Goal: Transaction & Acquisition: Book appointment/travel/reservation

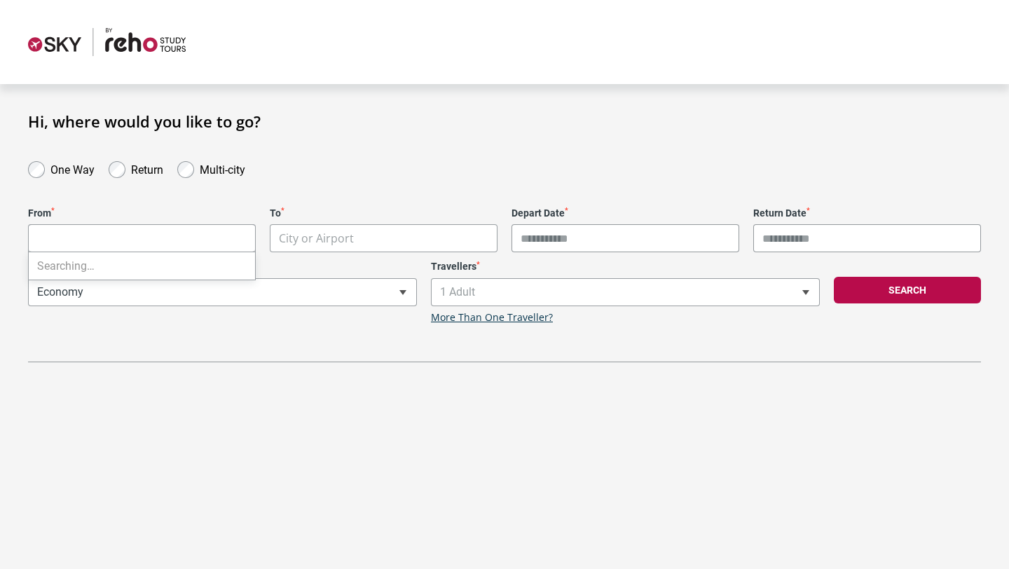
click at [128, 241] on body "**********" at bounding box center [504, 284] width 1009 height 569
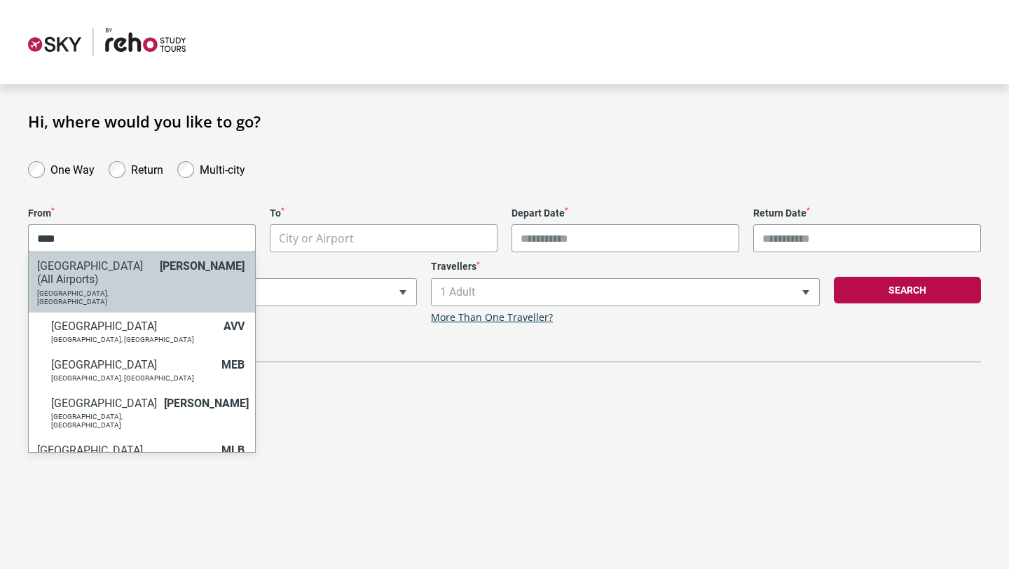
type input "****"
select select "MELC"
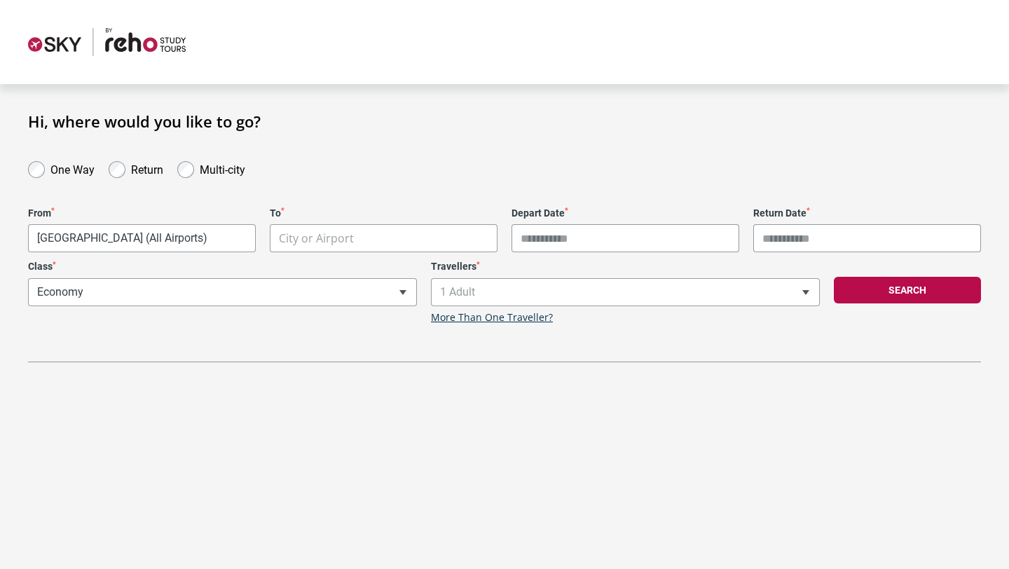
click at [355, 229] on body "**********" at bounding box center [504, 284] width 1009 height 569
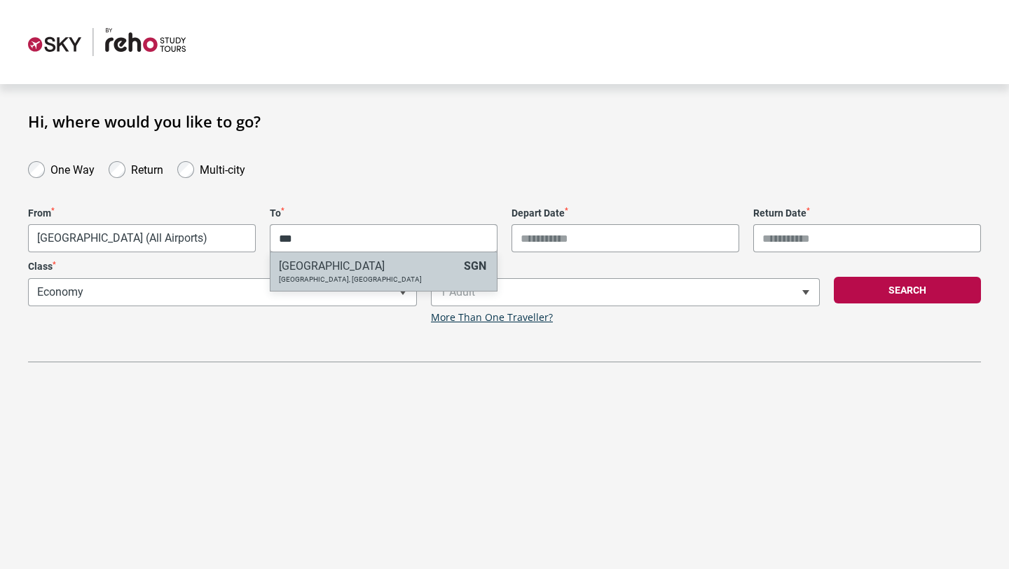
type input "**"
select select "SGNA"
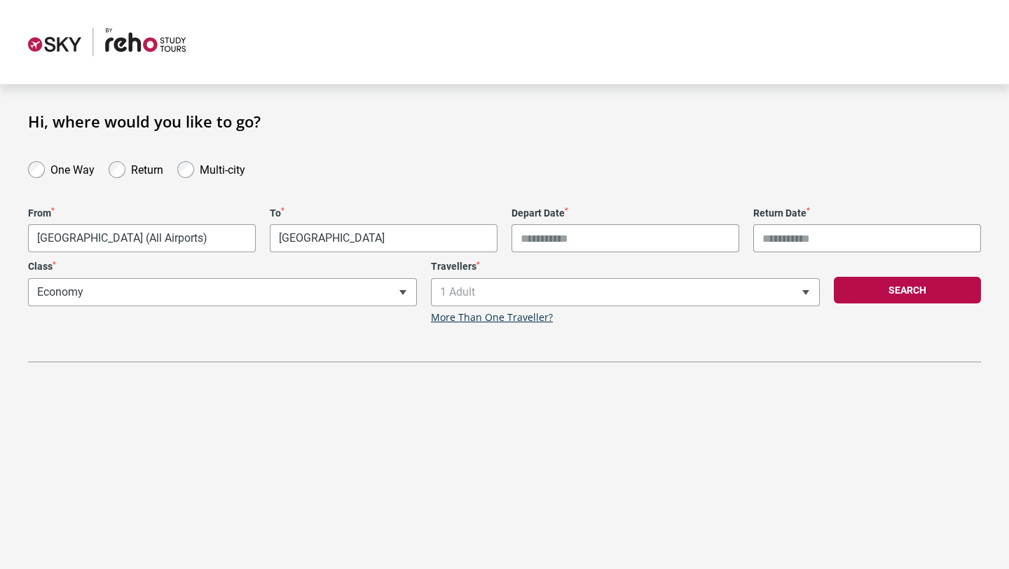
click at [582, 231] on input "Depart Date *" at bounding box center [626, 238] width 228 height 28
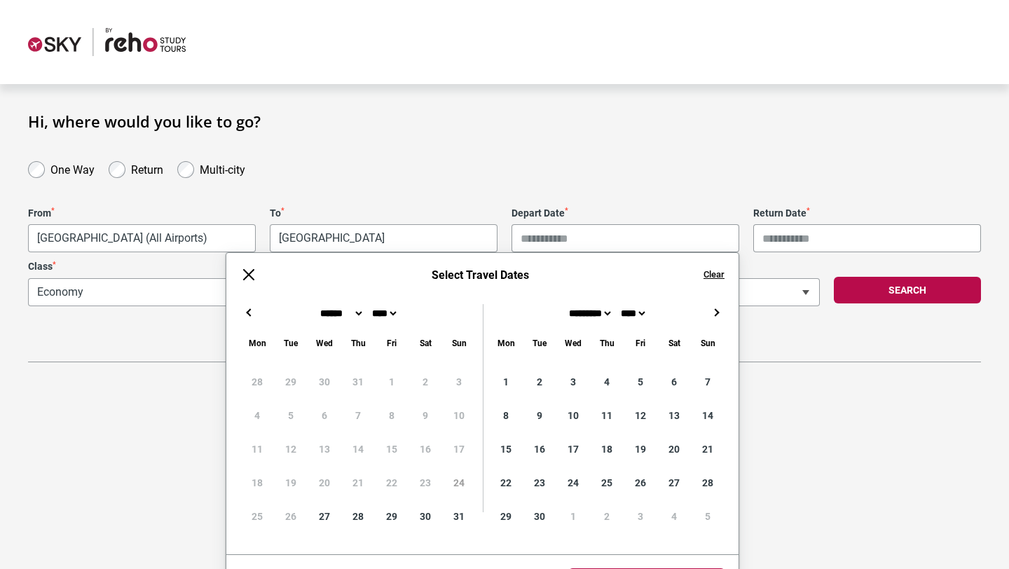
click at [718, 311] on button "→" at bounding box center [716, 312] width 17 height 17
type input "**********"
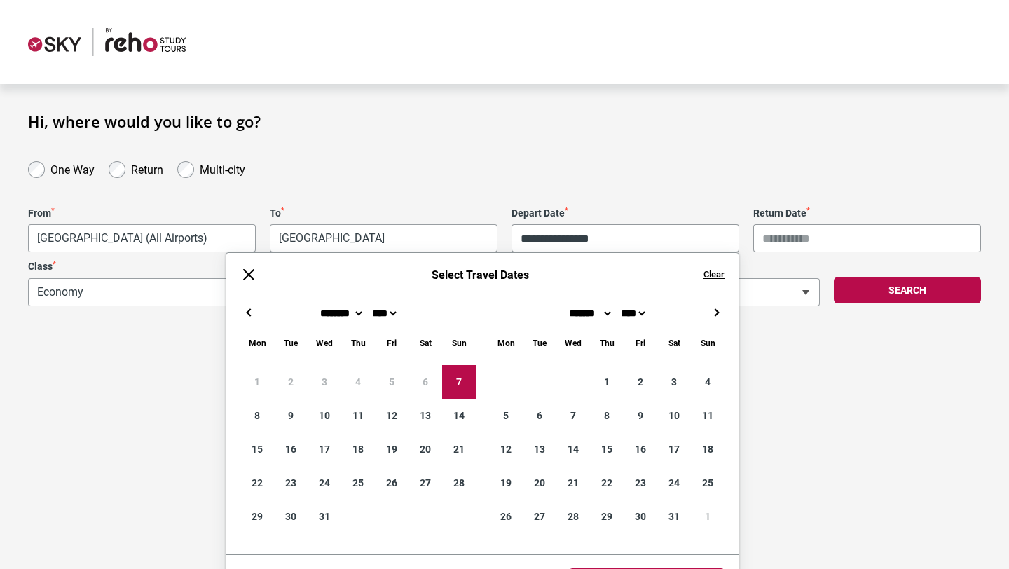
click at [819, 337] on div "**********" at bounding box center [504, 260] width 953 height 204
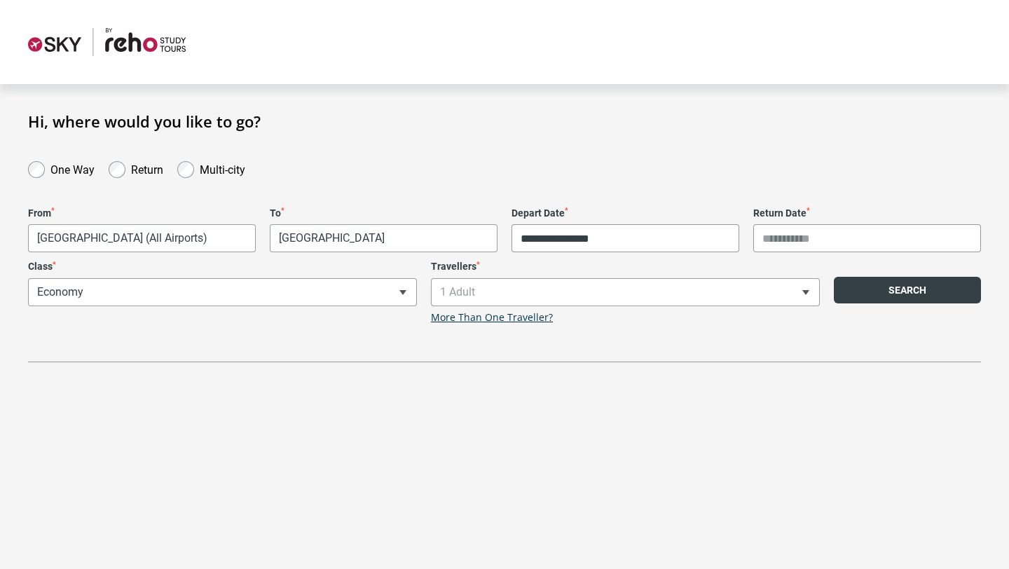
click at [887, 285] on button "Search" at bounding box center [907, 290] width 147 height 27
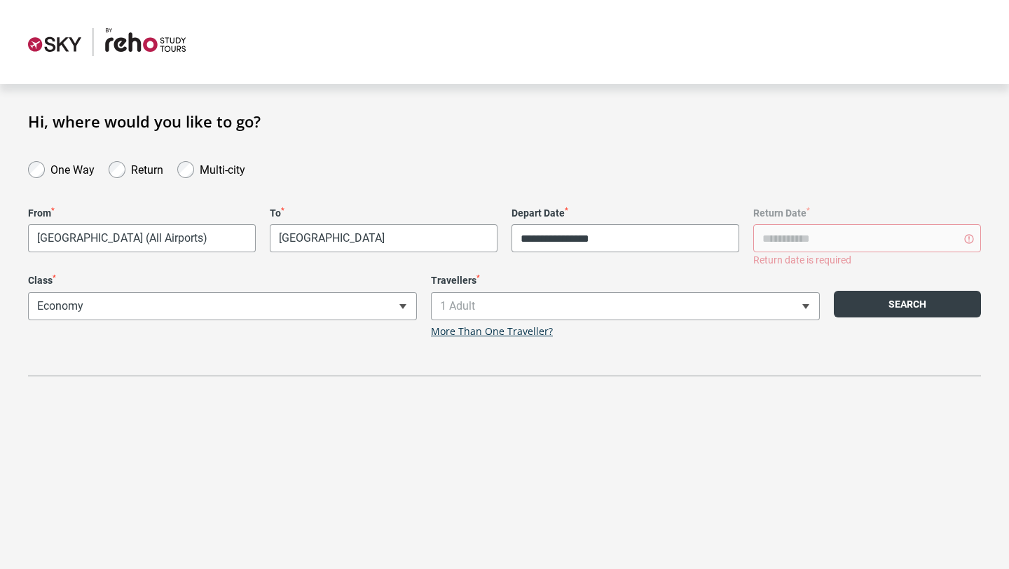
click at [915, 312] on button "Search" at bounding box center [907, 304] width 147 height 27
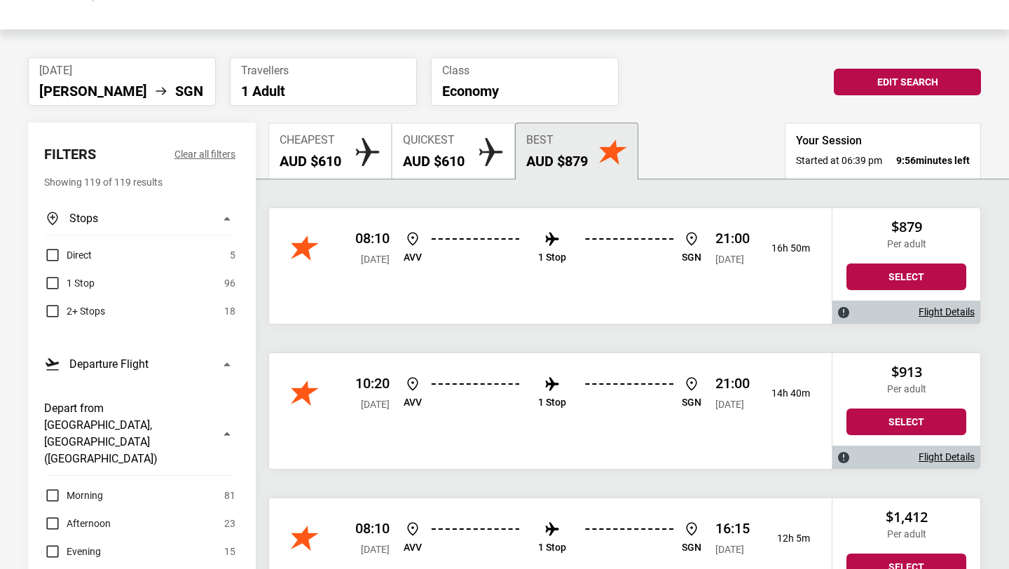
scroll to position [56, 0]
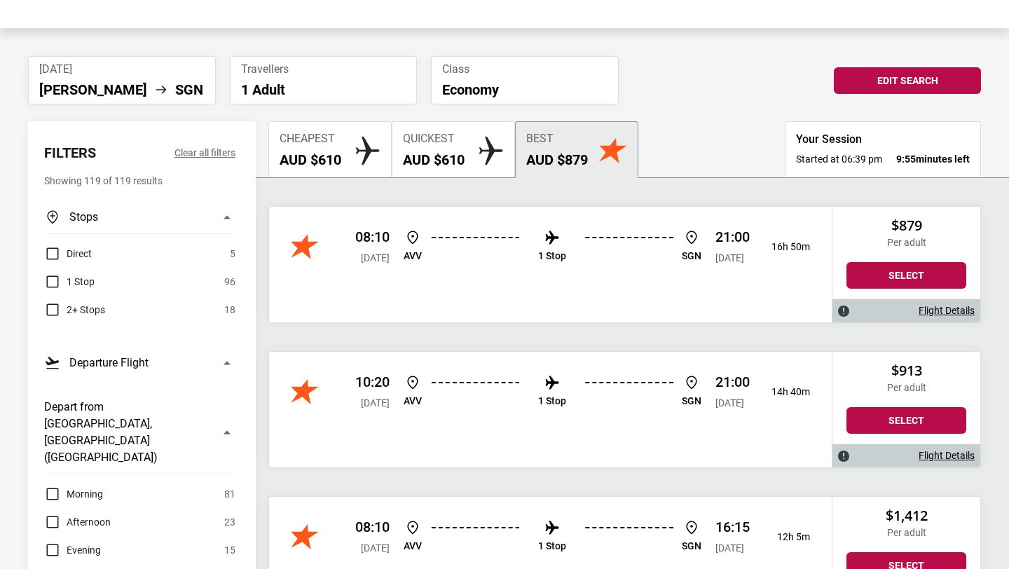
click at [341, 163] on h2 "AUD $610" at bounding box center [311, 159] width 62 height 17
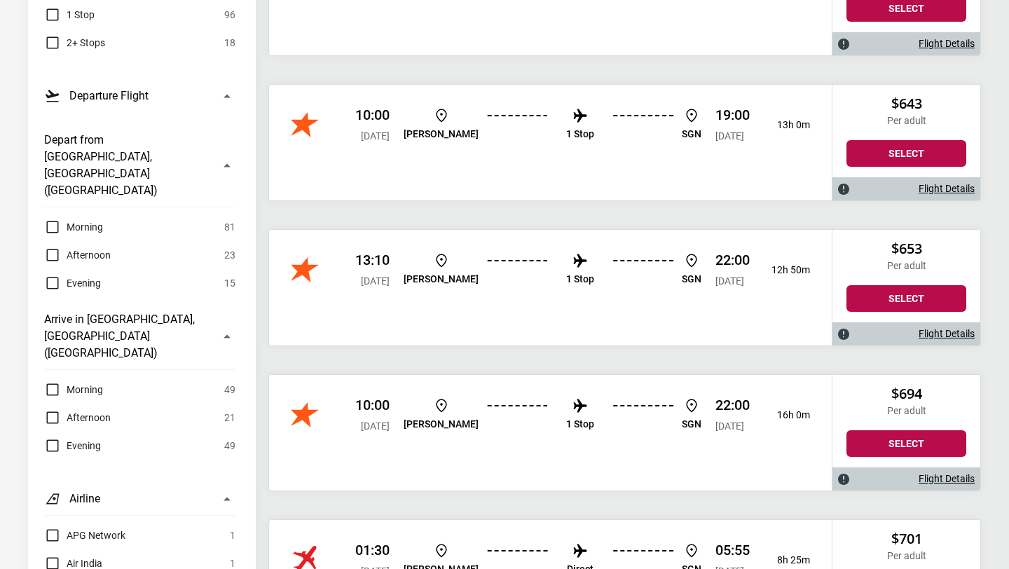
scroll to position [320, 0]
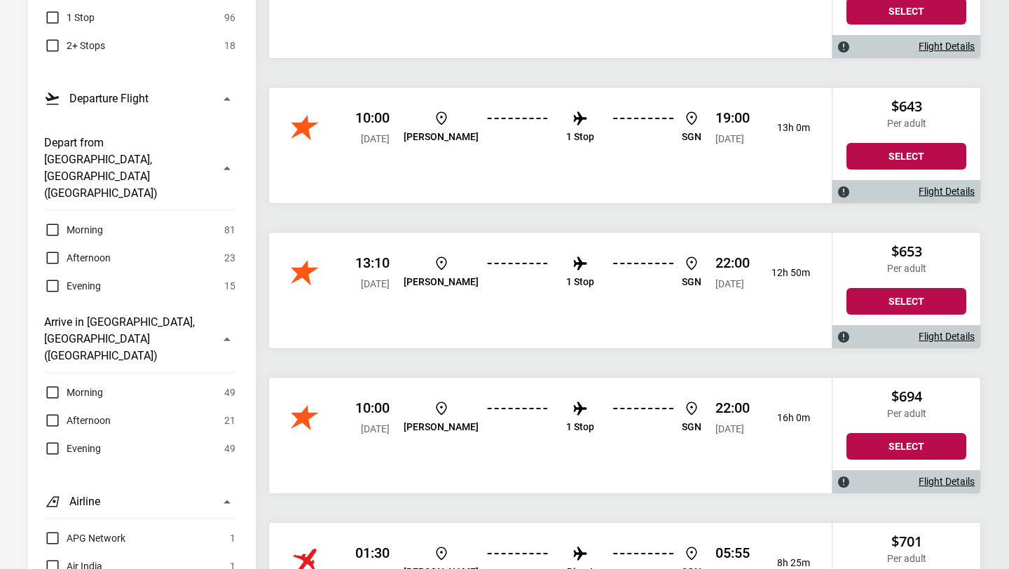
click at [93, 412] on span "Afternoon" at bounding box center [89, 420] width 44 height 17
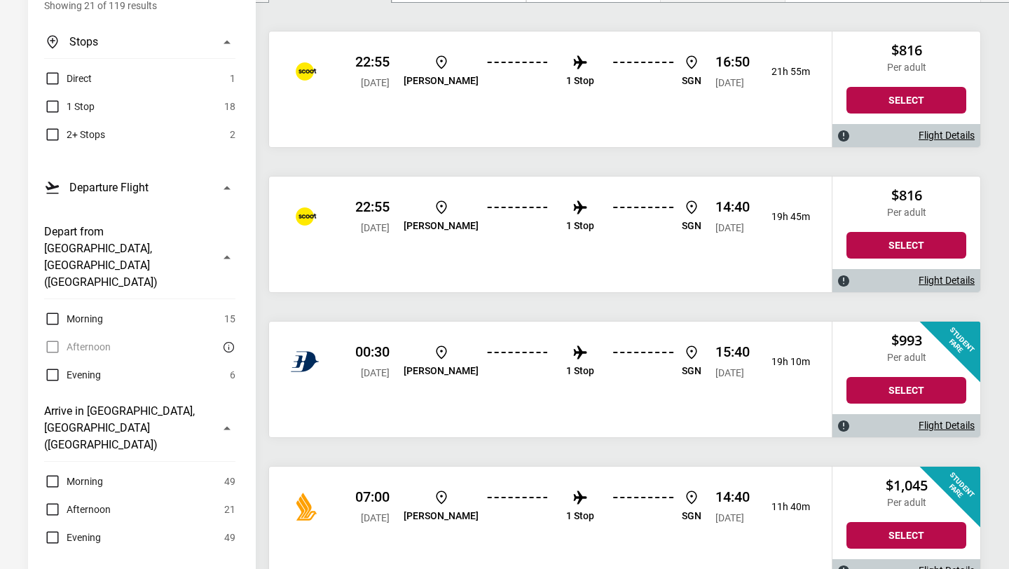
scroll to position [124, 0]
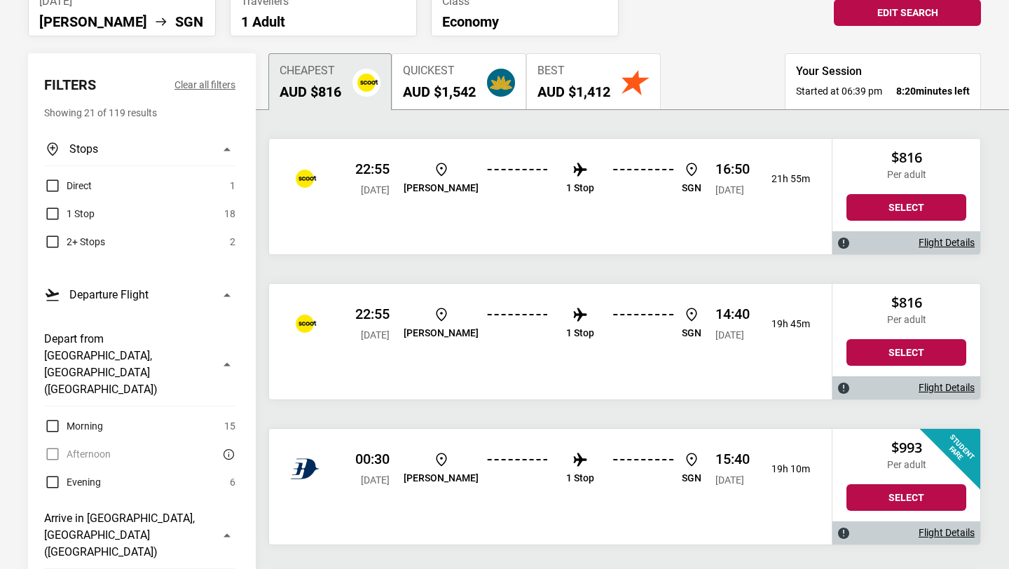
click at [594, 76] on span "Best" at bounding box center [574, 70] width 73 height 13
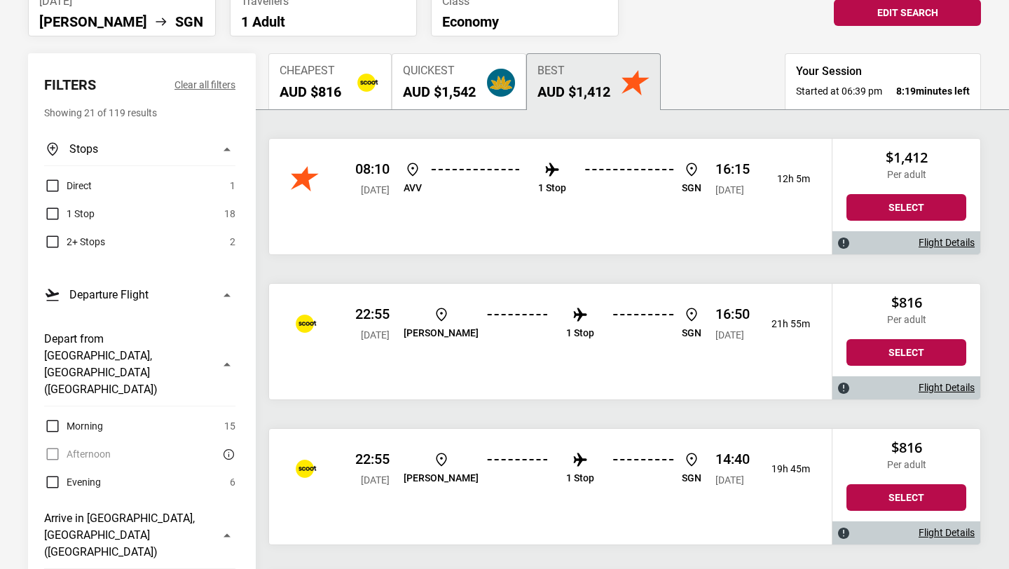
scroll to position [0, 0]
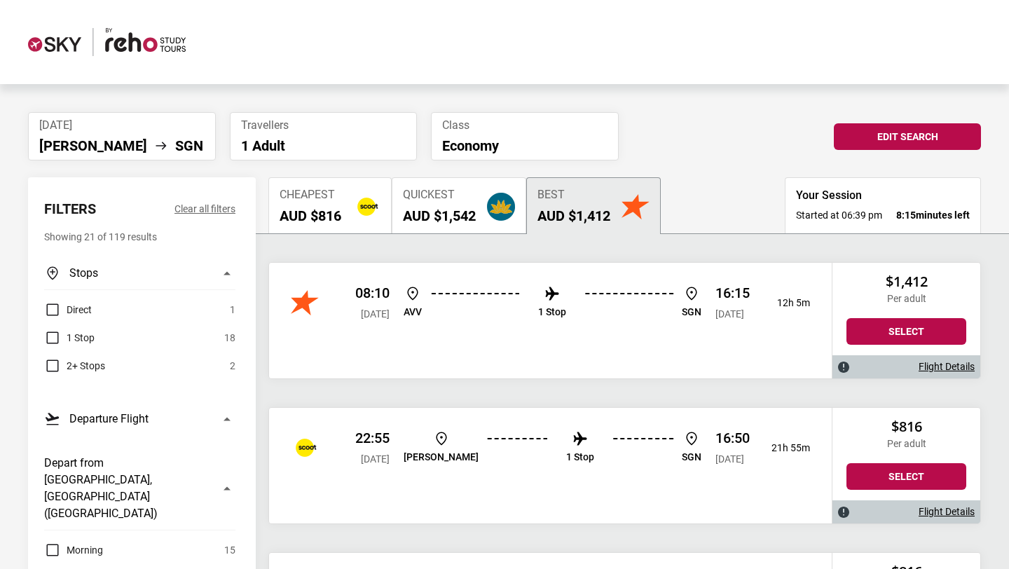
click at [301, 205] on div "Cheapest AUD $816" at bounding box center [311, 207] width 62 height 36
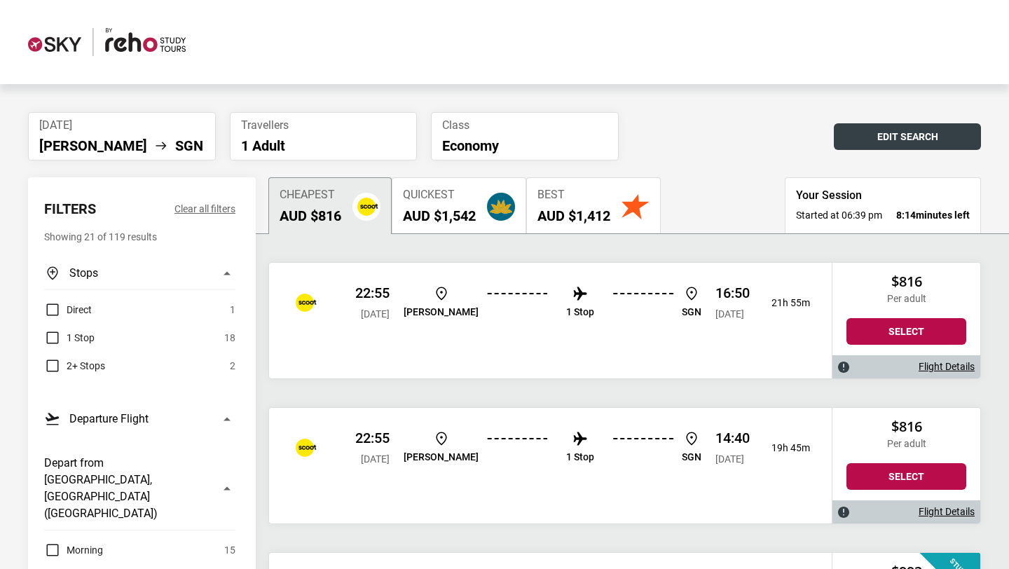
click at [857, 144] on button "Edit Search" at bounding box center [907, 136] width 147 height 27
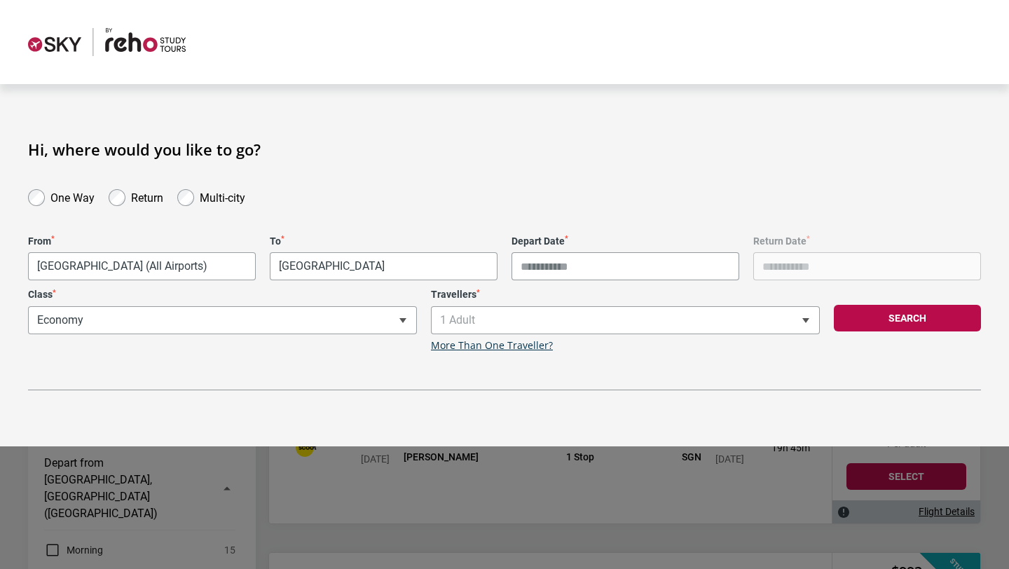
type input "**********"
click at [927, 322] on button "Search" at bounding box center [907, 318] width 147 height 27
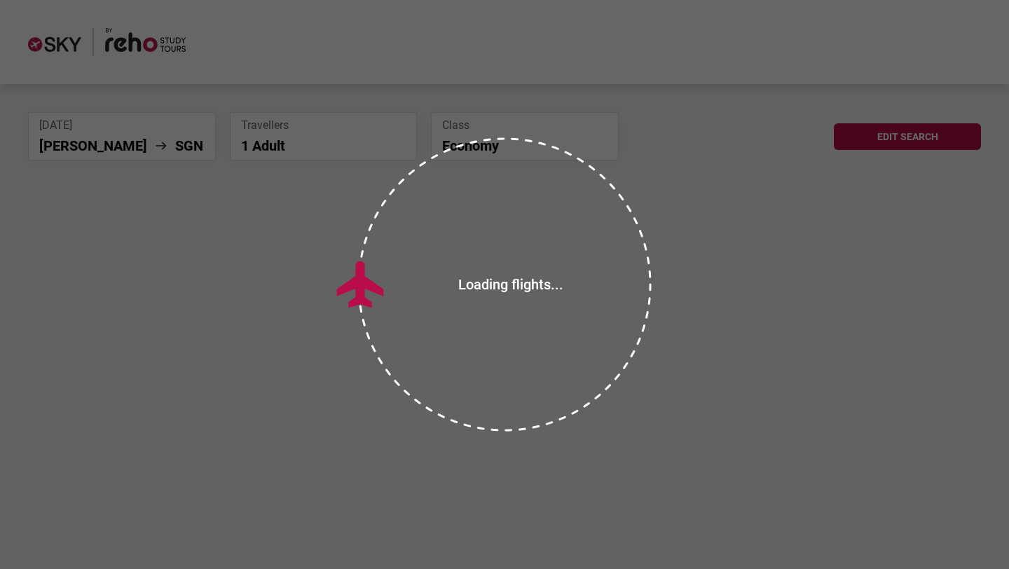
click at [890, 131] on div "Loading flights" at bounding box center [504, 284] width 1009 height 569
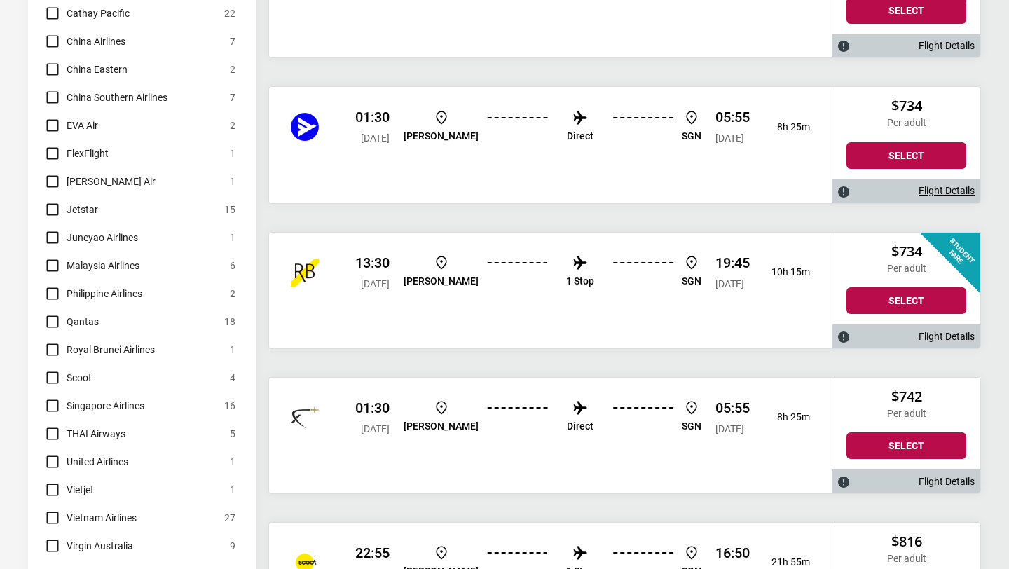
scroll to position [907, 0]
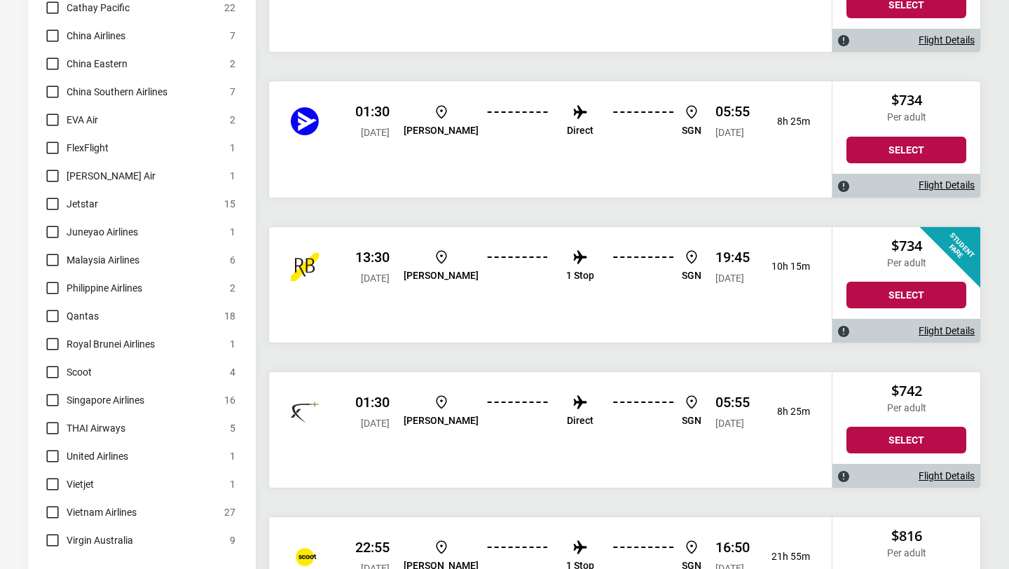
click at [103, 504] on span "Vietnam Airlines" at bounding box center [102, 512] width 70 height 17
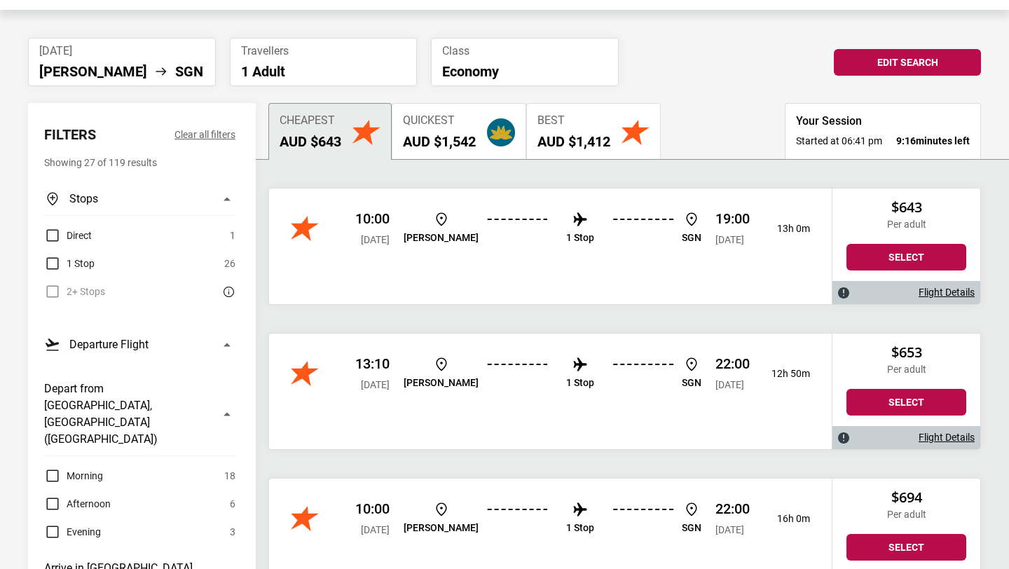
scroll to position [62, 0]
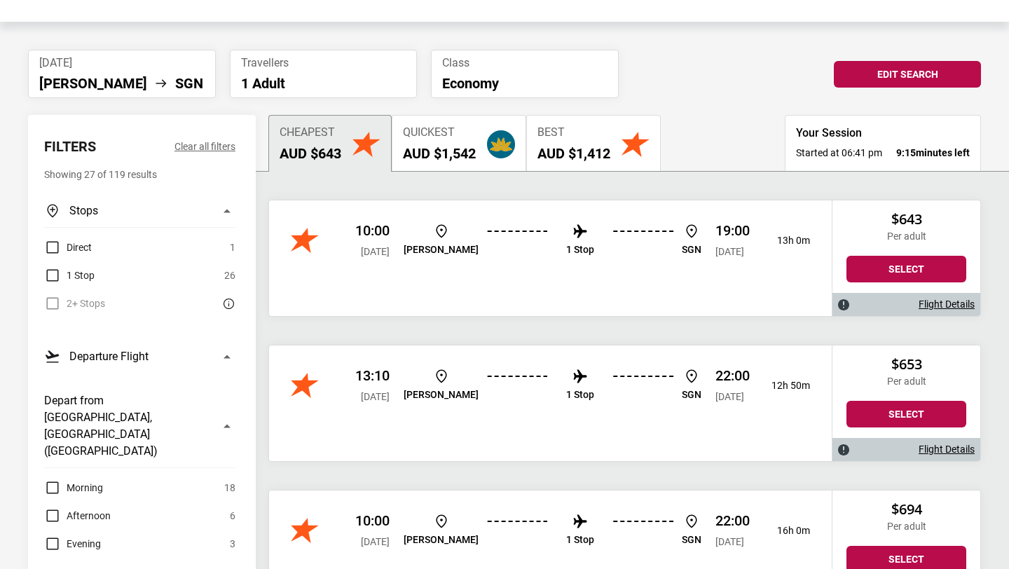
click at [598, 124] on button "Best AUD $1,412" at bounding box center [593, 143] width 135 height 56
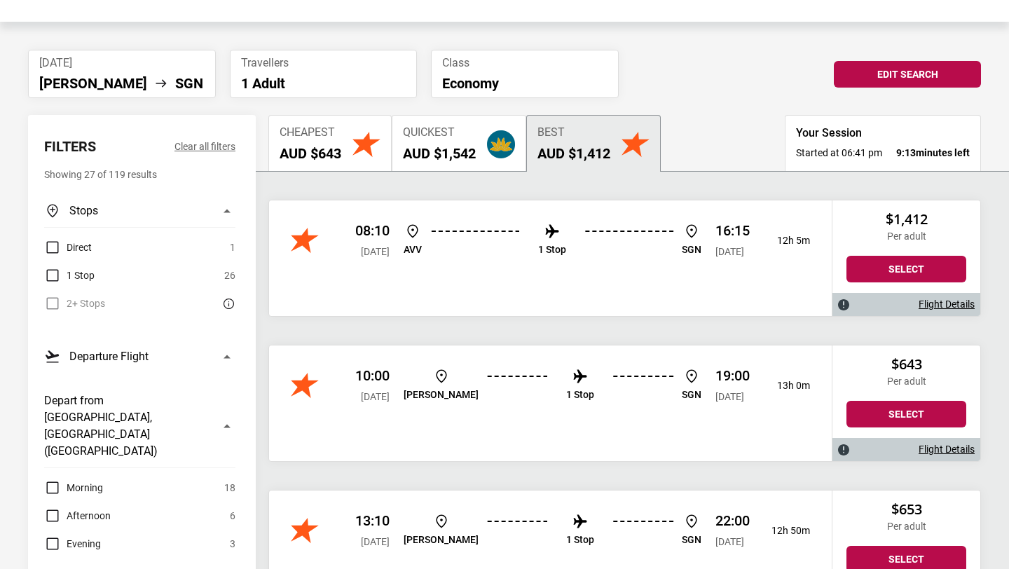
click at [322, 139] on div "Cheapest AUD $643" at bounding box center [311, 144] width 62 height 36
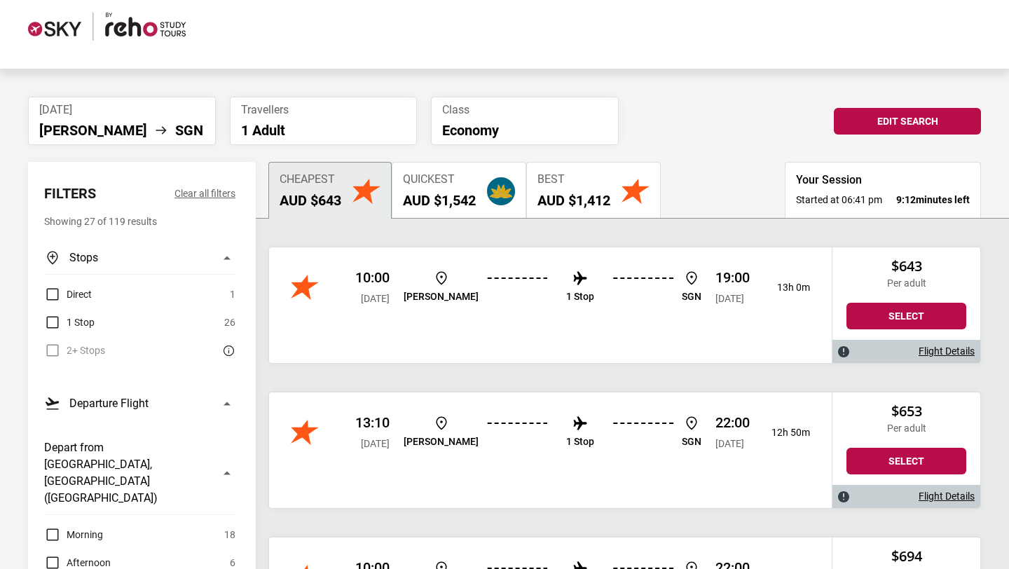
scroll to position [11, 0]
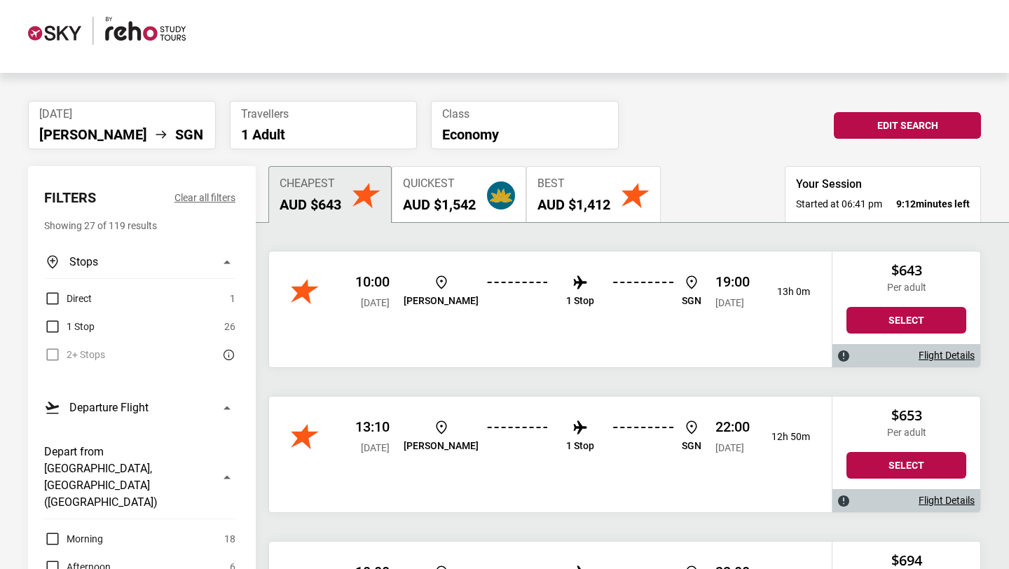
click at [51, 124] on li "[DATE] [PERSON_NAME] SGN" at bounding box center [122, 125] width 188 height 48
click at [921, 121] on button "Edit Search" at bounding box center [907, 125] width 147 height 27
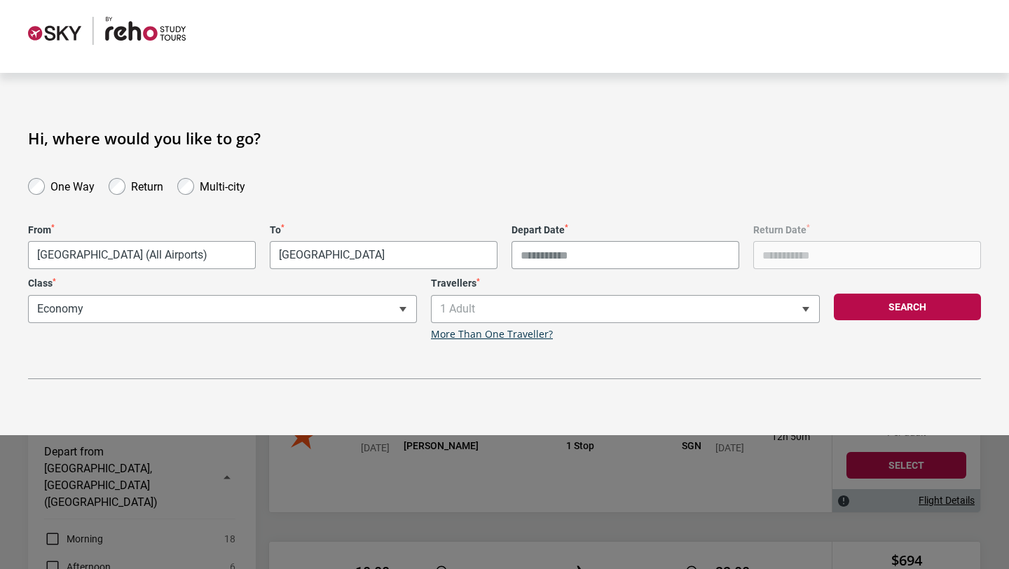
type input "**********"
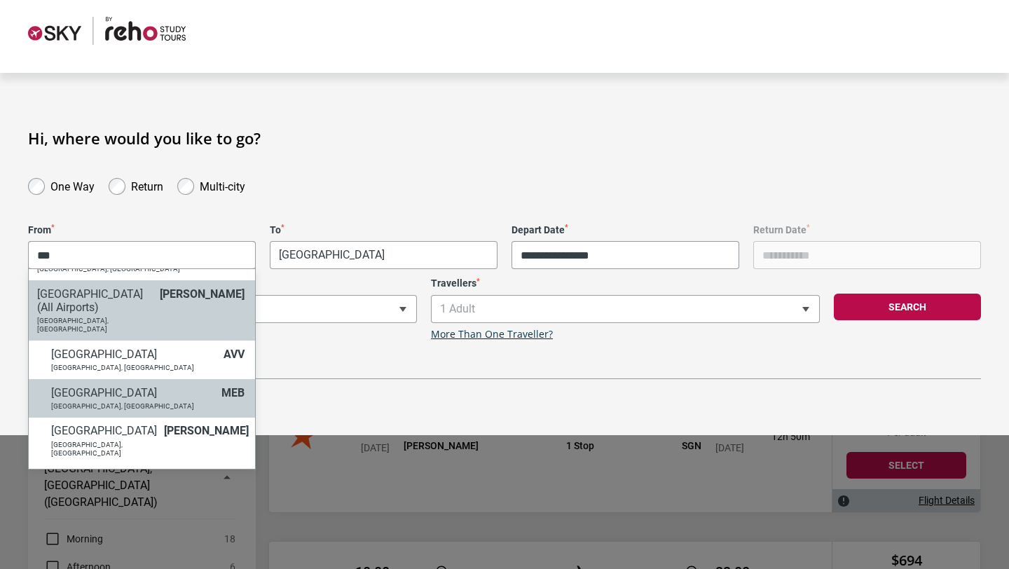
scroll to position [74, 0]
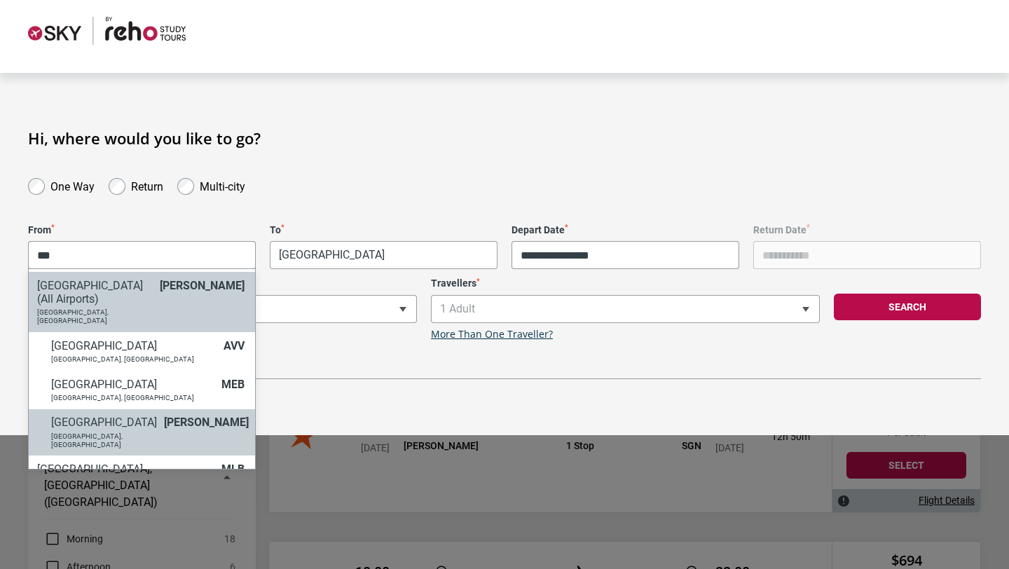
type input "***"
select select "MELA"
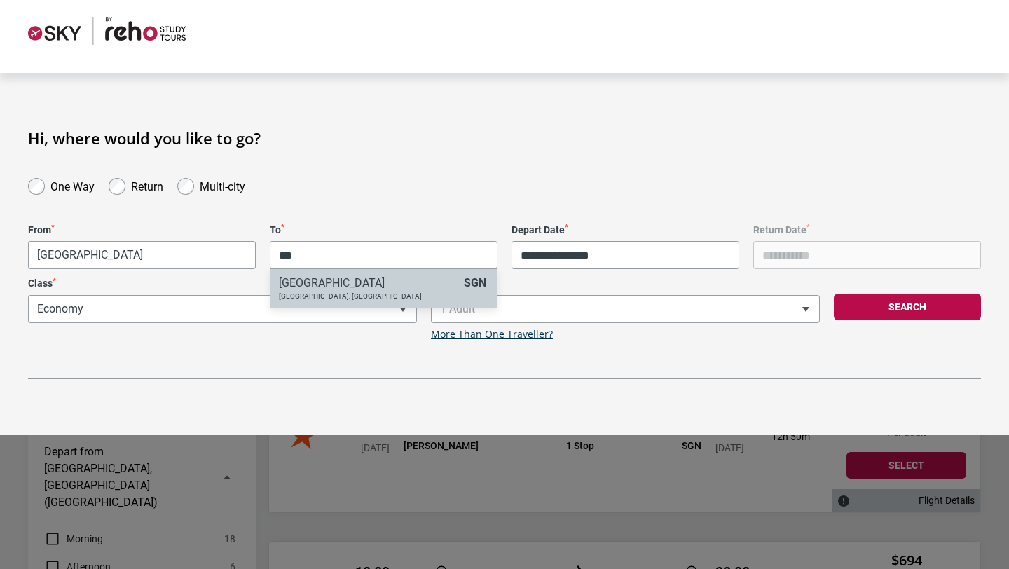
type input "***"
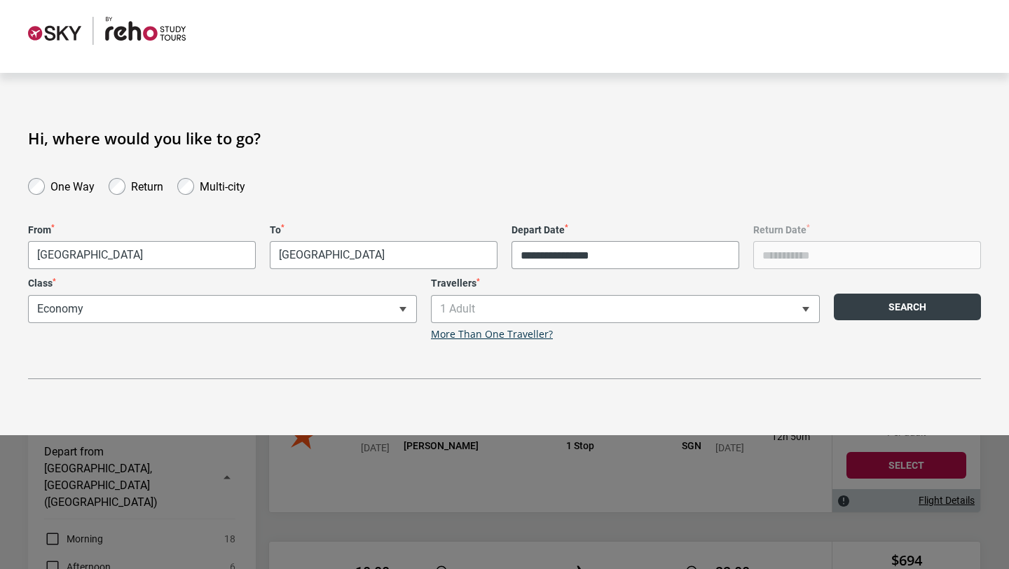
click at [927, 308] on button "Search" at bounding box center [907, 307] width 147 height 27
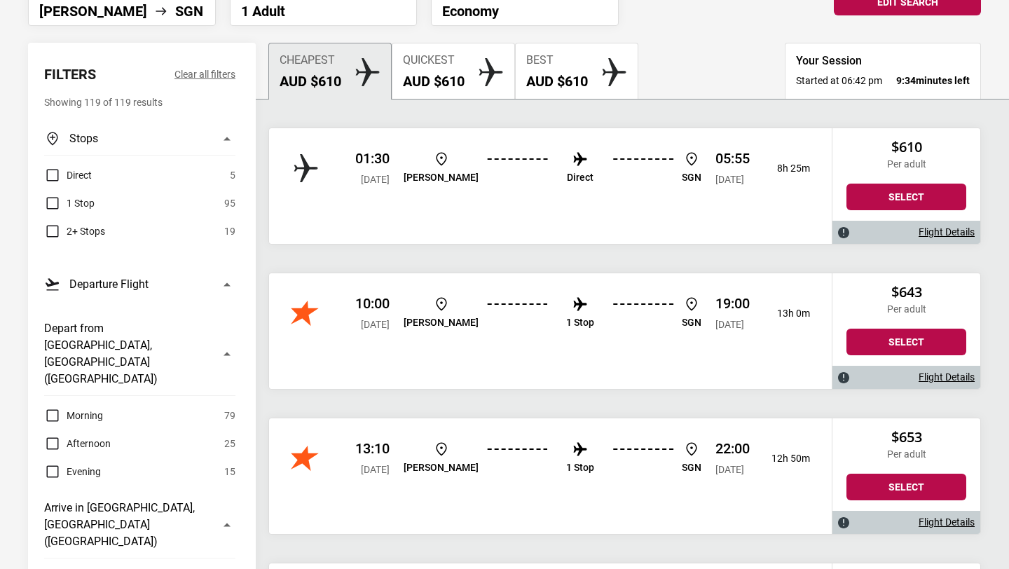
scroll to position [132, 0]
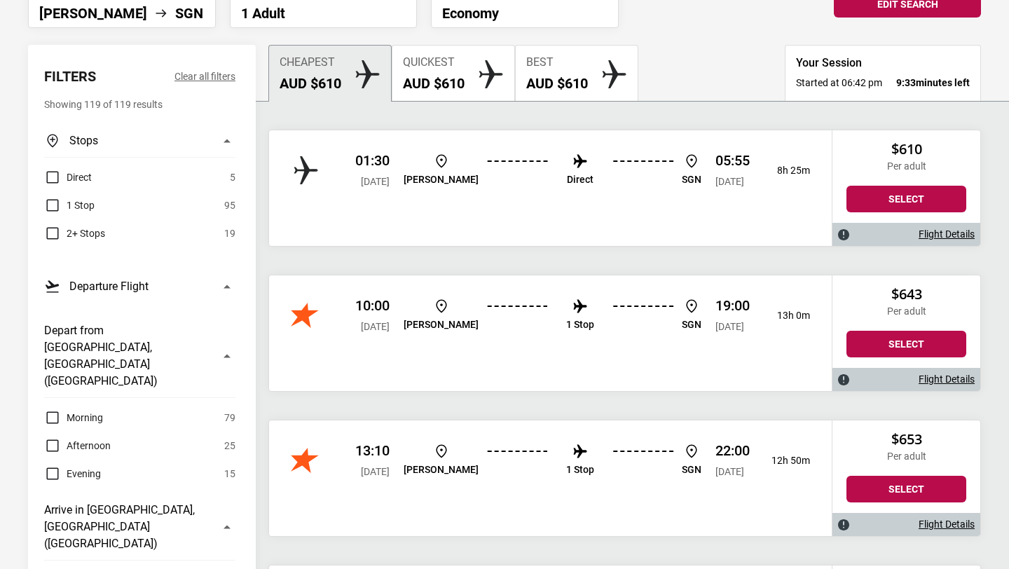
click at [716, 317] on div "19:00 [DATE]" at bounding box center [733, 315] width 34 height 36
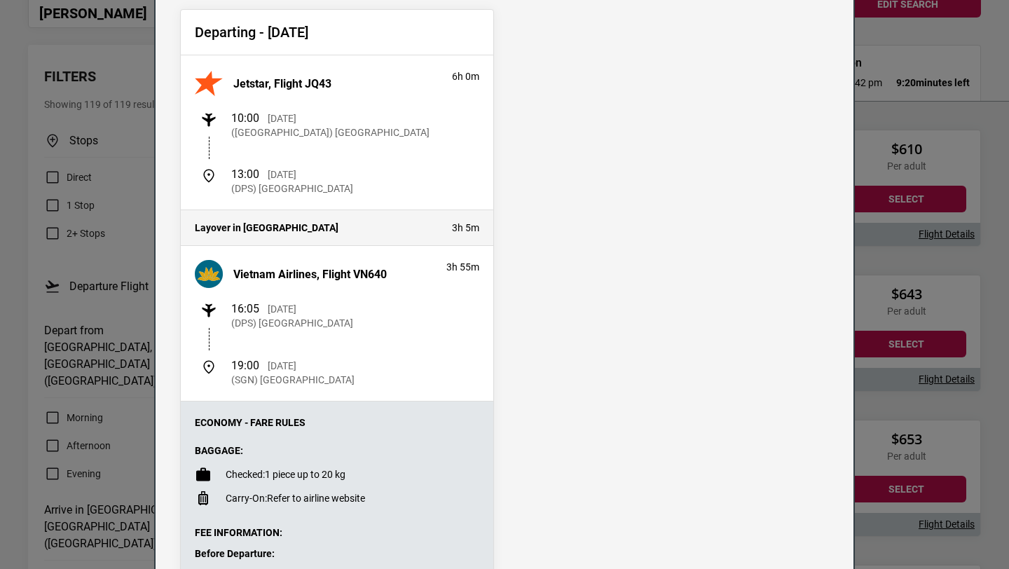
scroll to position [0, 0]
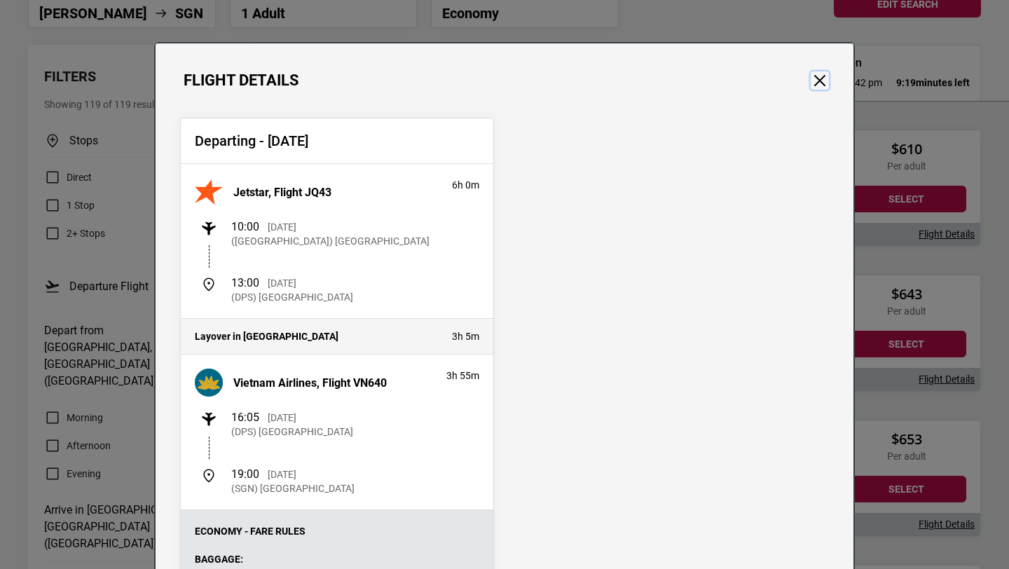
click at [819, 83] on button "Close" at bounding box center [820, 80] width 18 height 18
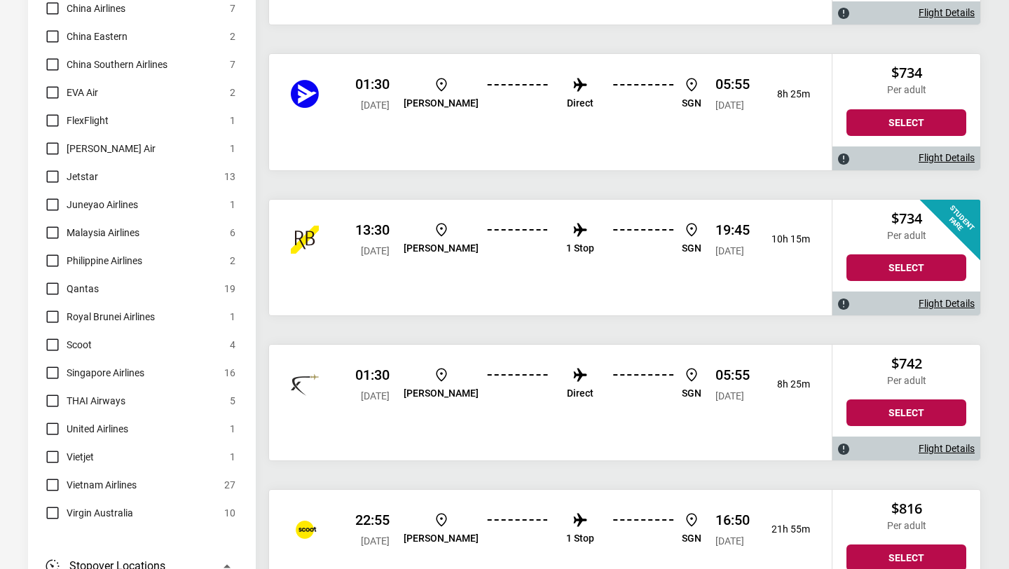
scroll to position [942, 0]
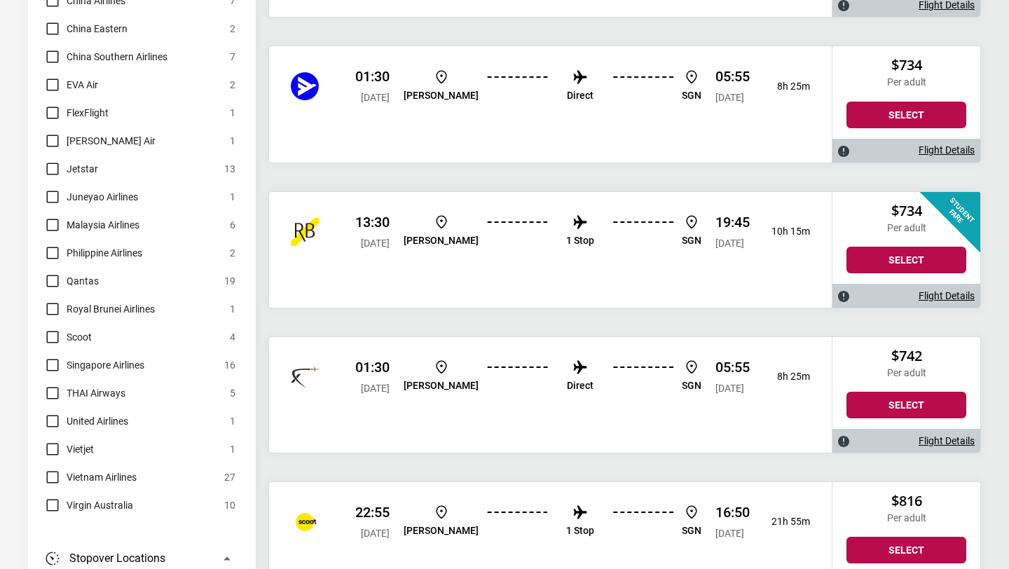
click at [961, 292] on link "Flight Details" at bounding box center [947, 296] width 56 height 12
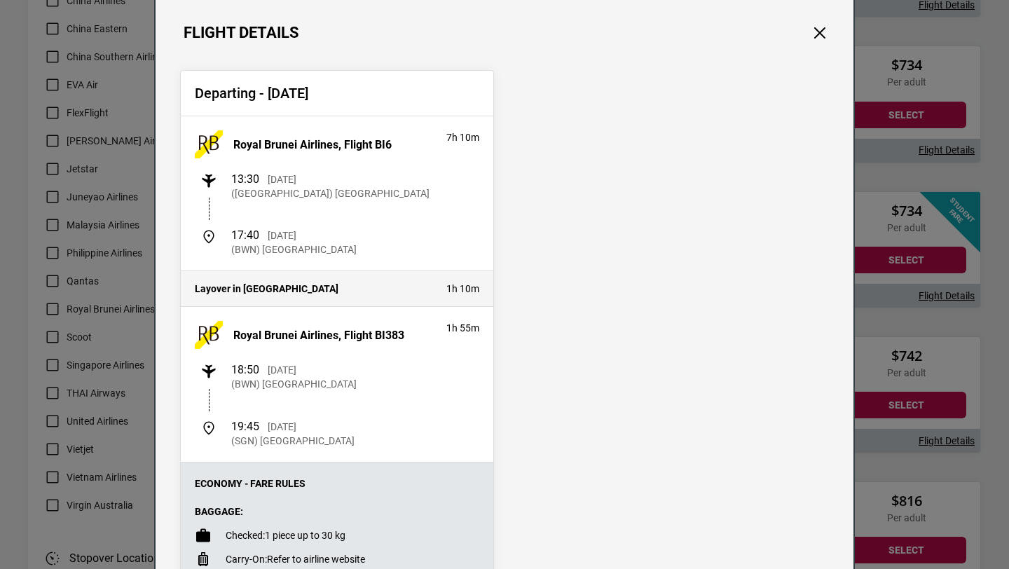
scroll to position [27, 0]
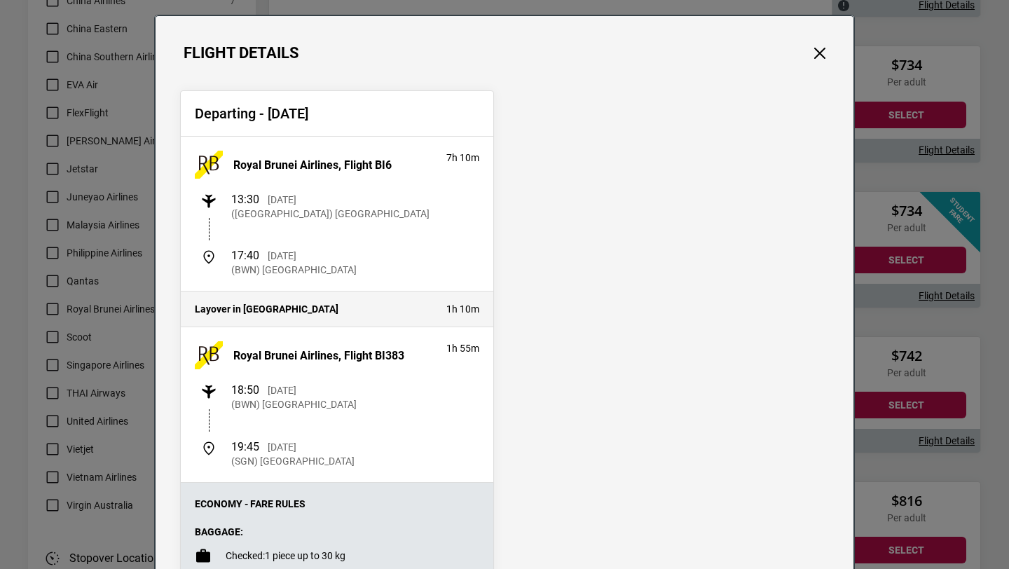
click at [900, 251] on div "Flight Details Departing - [DATE] Royal Brunei Airlines, Flight BI6 7h 10m 13:3…" at bounding box center [504, 284] width 1009 height 569
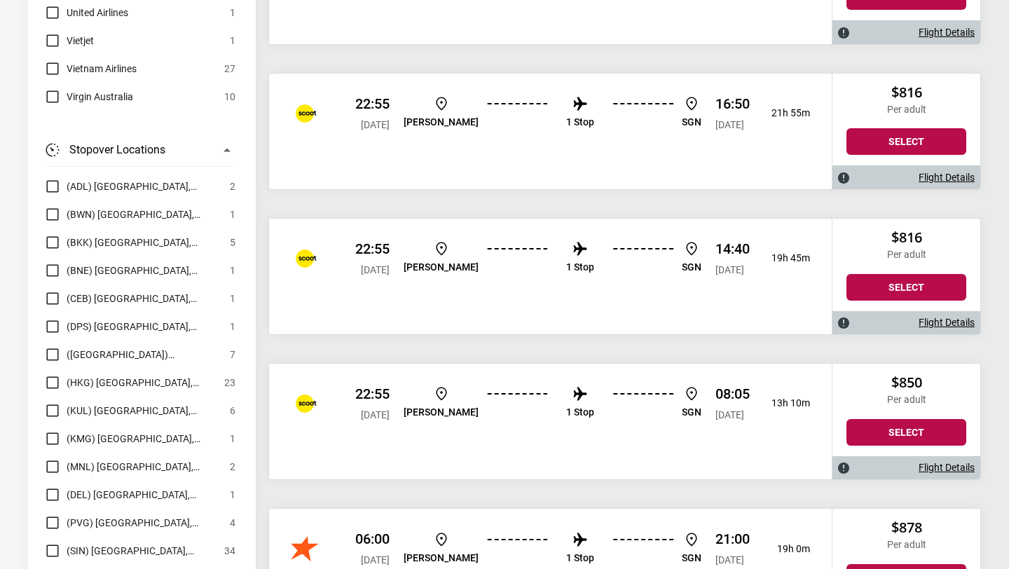
scroll to position [1354, 0]
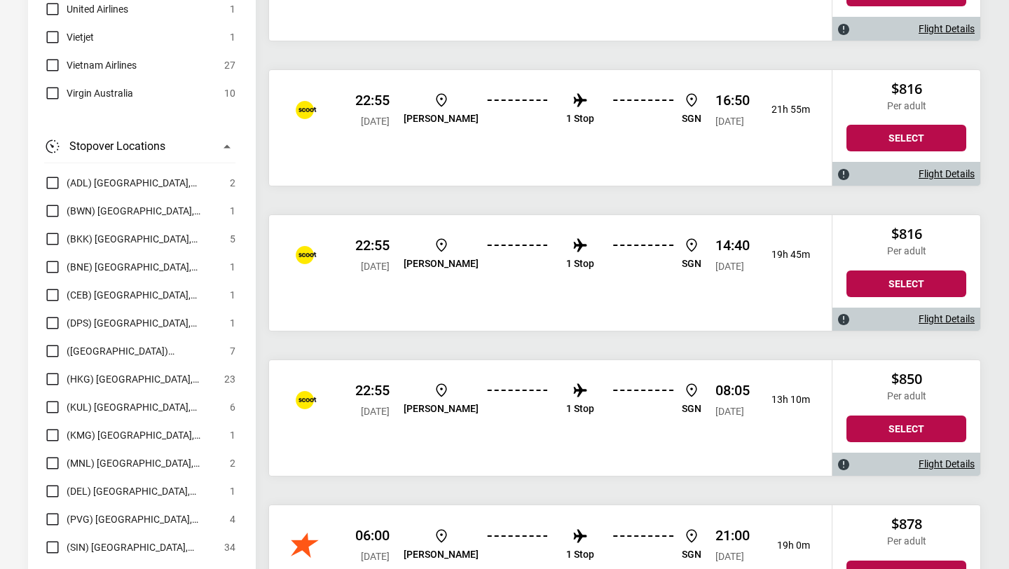
click at [931, 175] on link "Flight Details" at bounding box center [947, 174] width 56 height 12
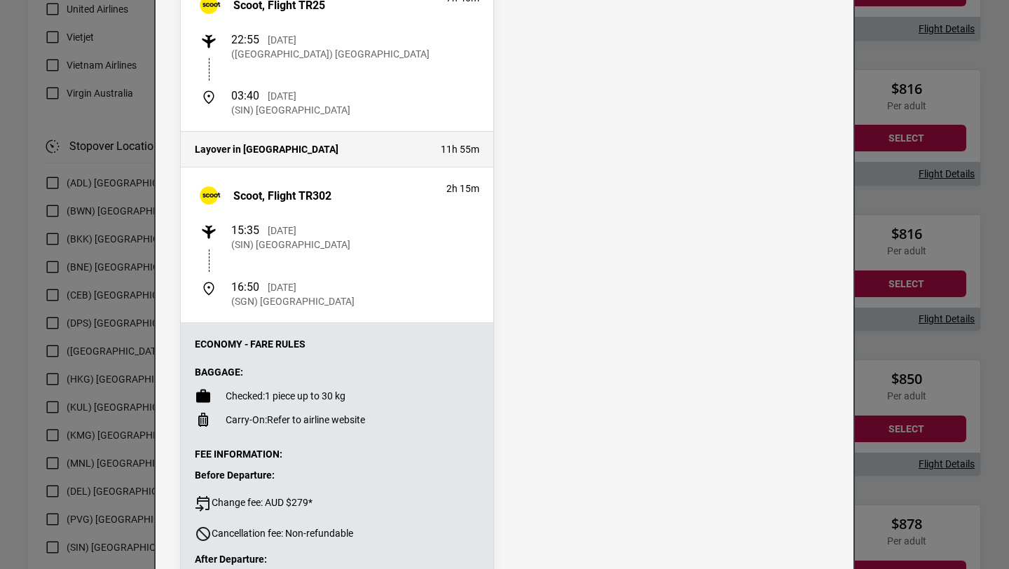
scroll to position [222, 0]
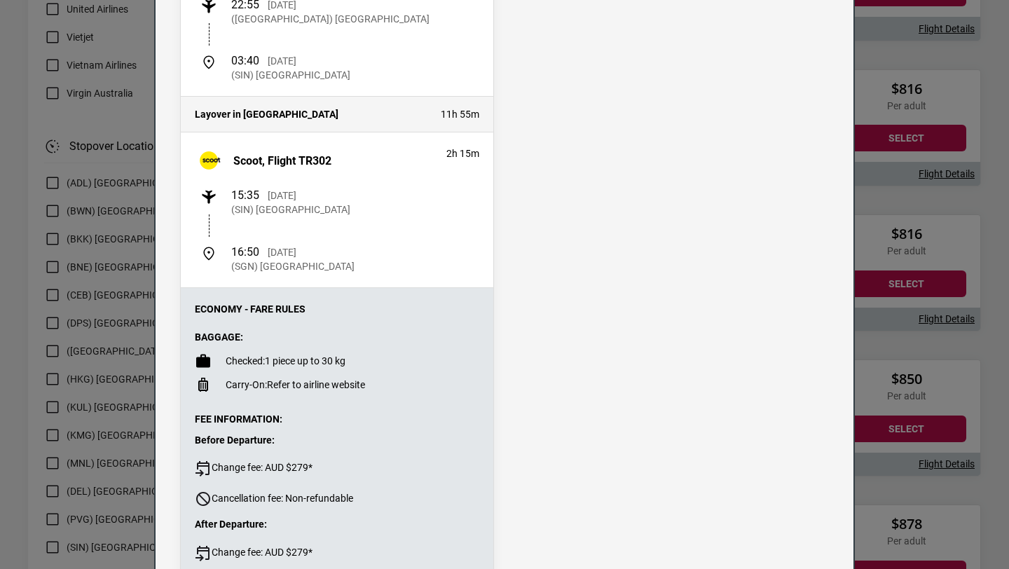
click at [954, 217] on div "Flight Details Departing - [DATE] Scoot, Flight TR25 7h 45m 22:55 [DATE] ([GEOG…" at bounding box center [504, 284] width 1009 height 569
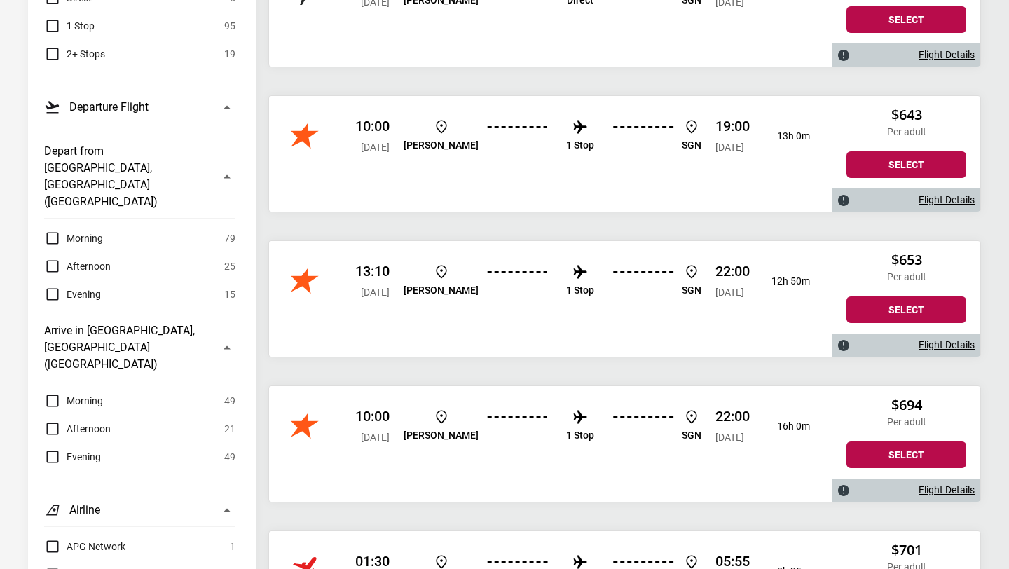
scroll to position [300, 0]
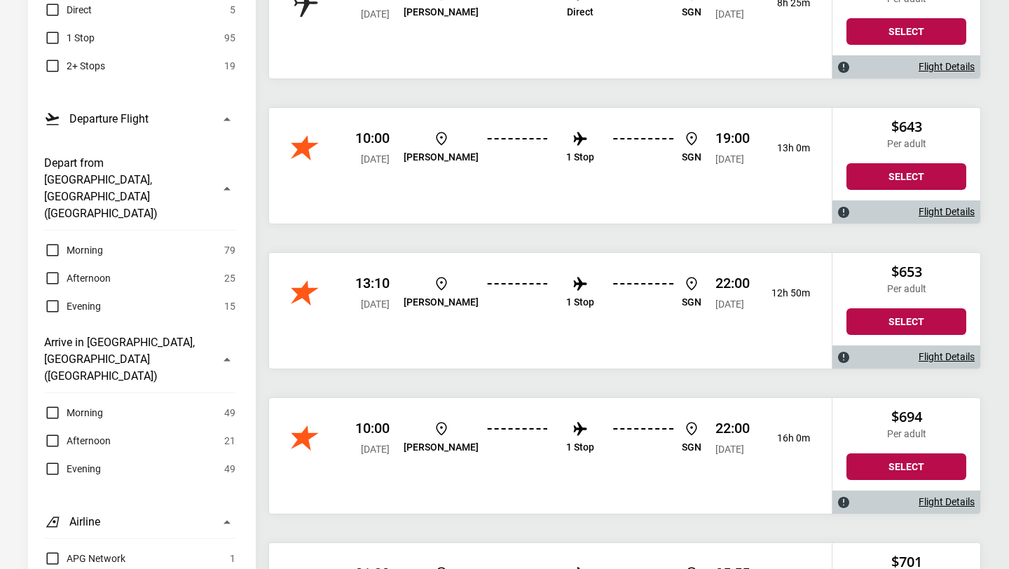
click at [80, 432] on span "Afternoon" at bounding box center [89, 440] width 44 height 17
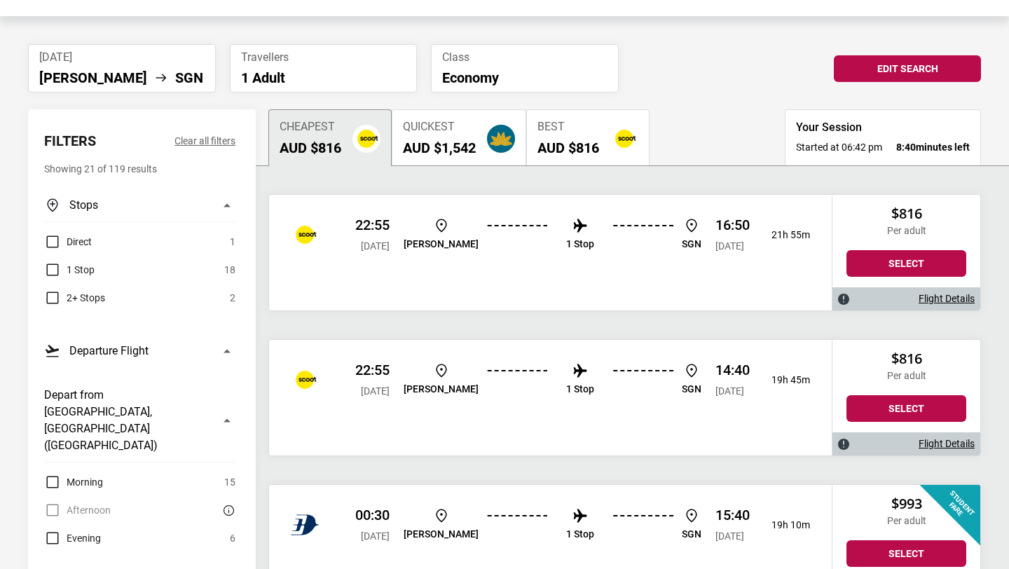
scroll to position [93, 0]
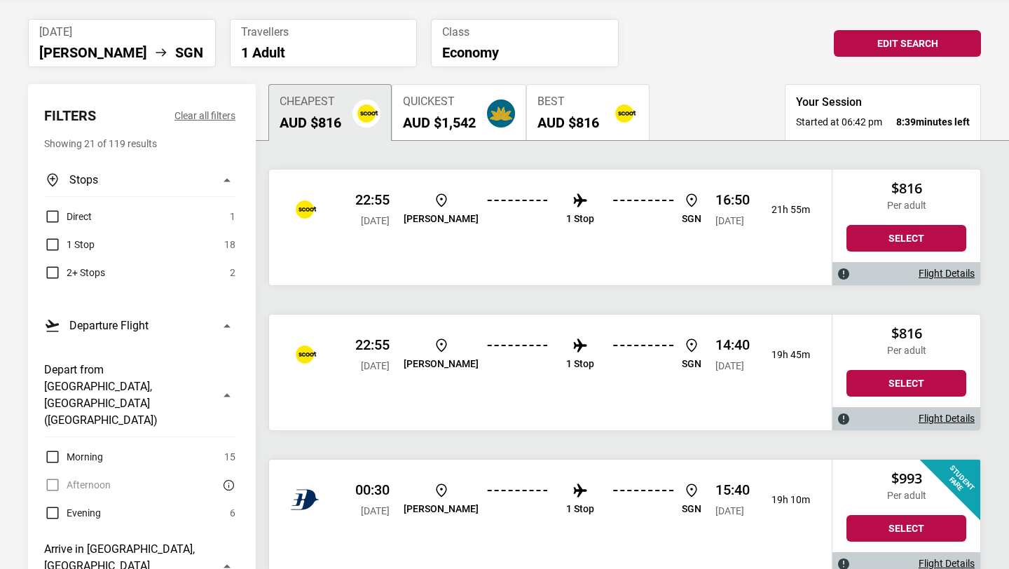
click at [941, 273] on link "Flight Details" at bounding box center [947, 274] width 56 height 12
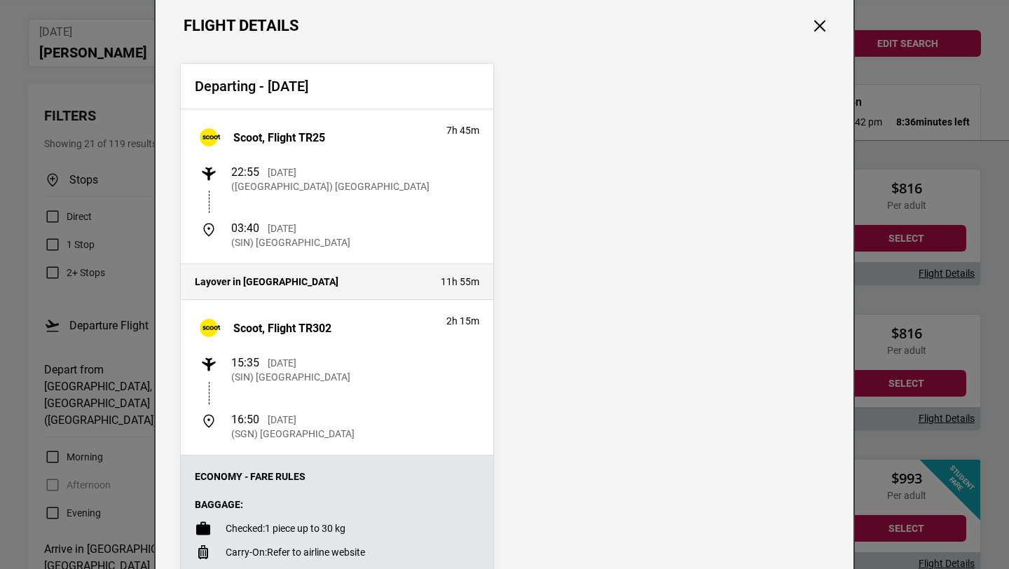
scroll to position [57, 0]
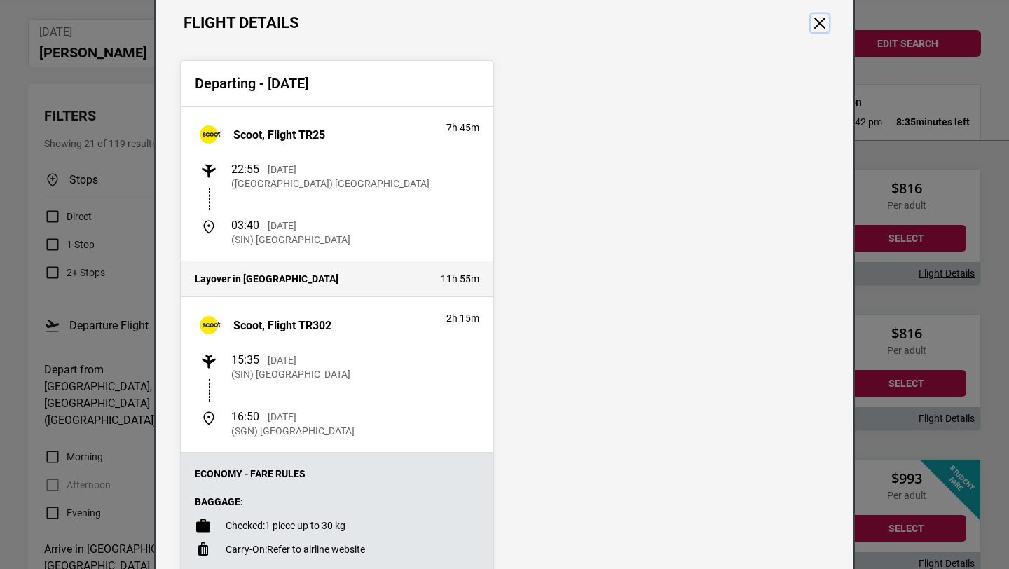
click at [819, 22] on button "Close" at bounding box center [820, 23] width 18 height 18
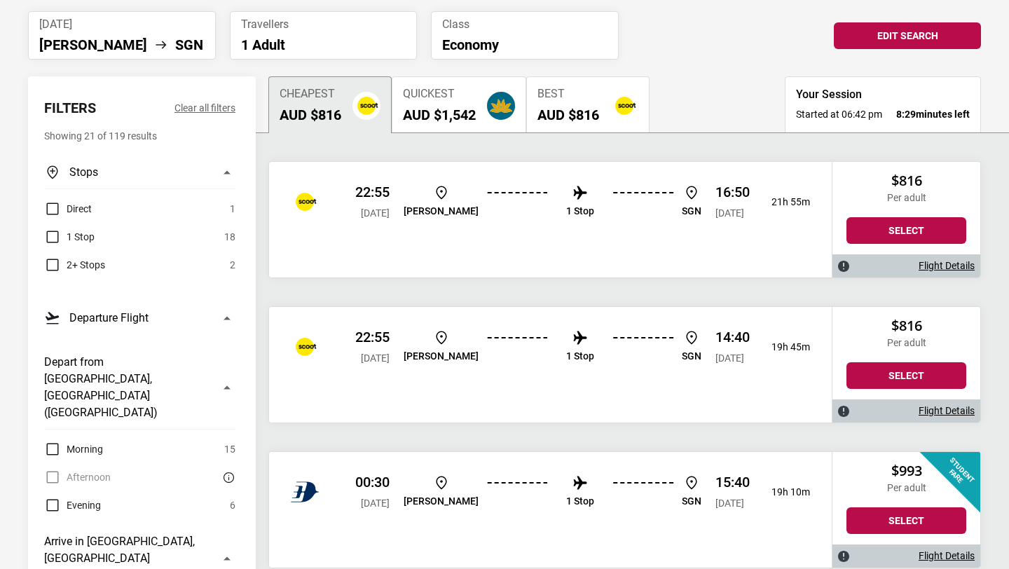
scroll to position [100, 0]
click at [79, 212] on span "Direct" at bounding box center [79, 209] width 25 height 17
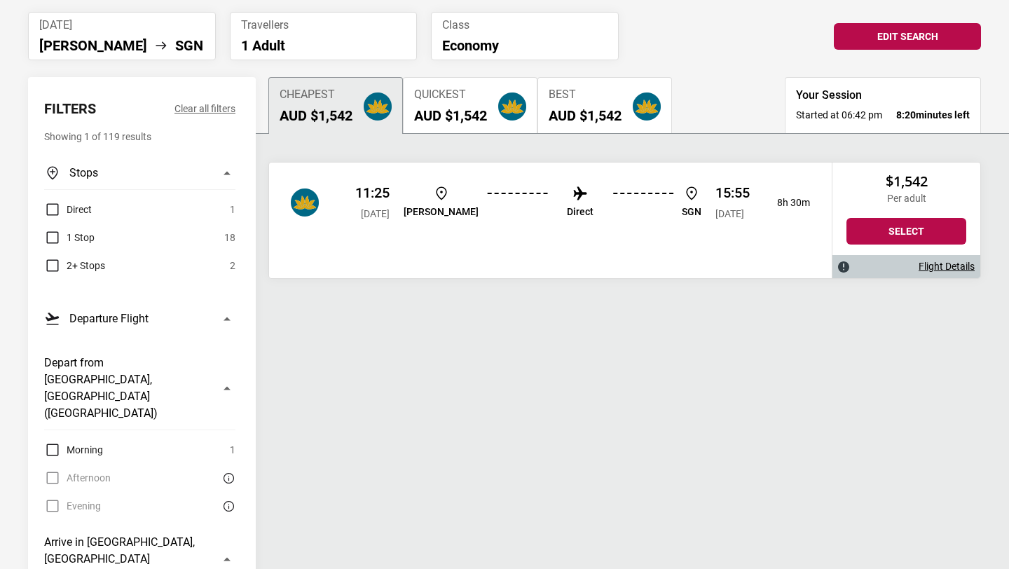
click at [70, 210] on span "Direct" at bounding box center [79, 209] width 25 height 17
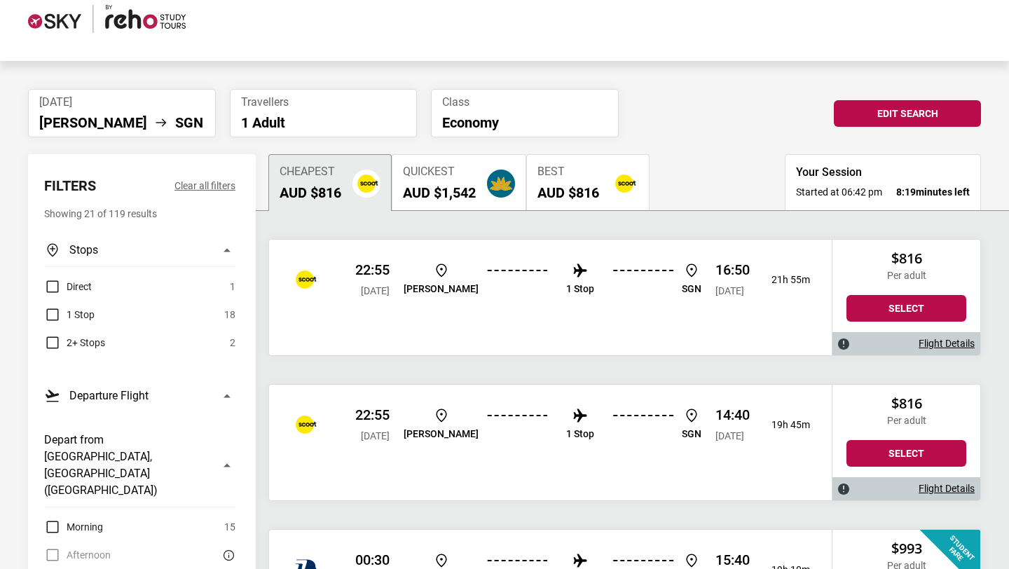
scroll to position [0, 0]
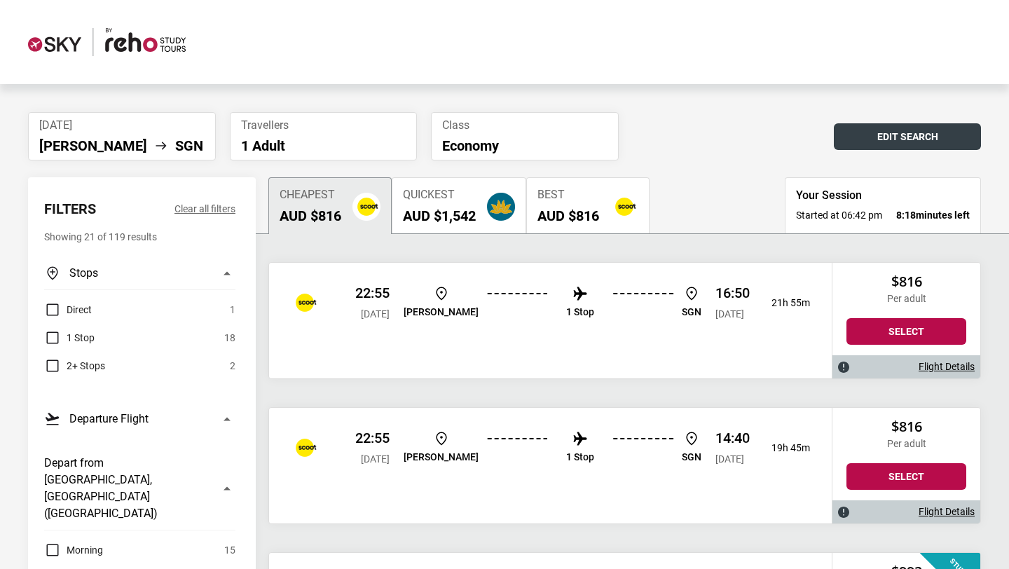
click at [909, 137] on button "Edit Search" at bounding box center [907, 136] width 147 height 27
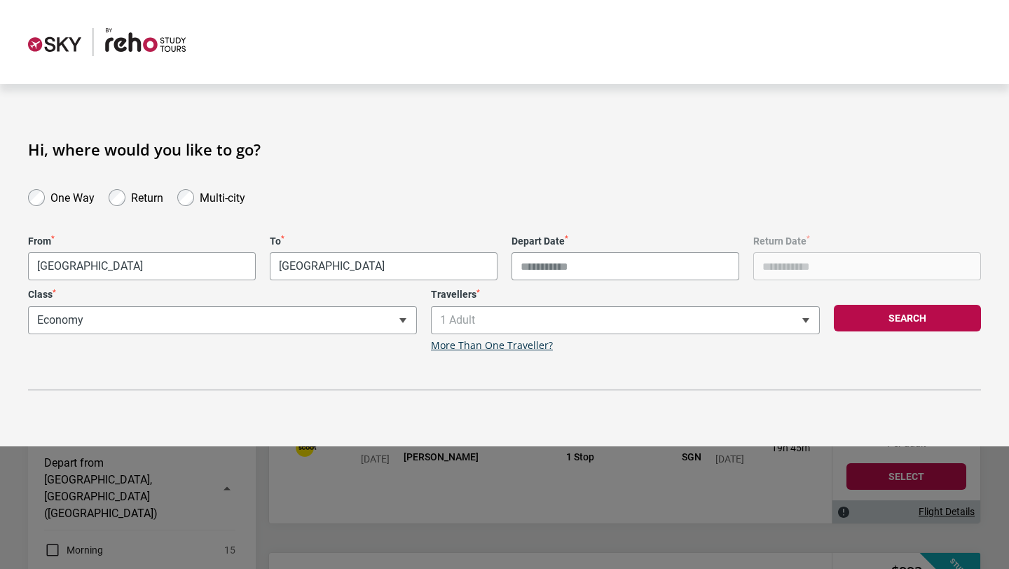
type input "**********"
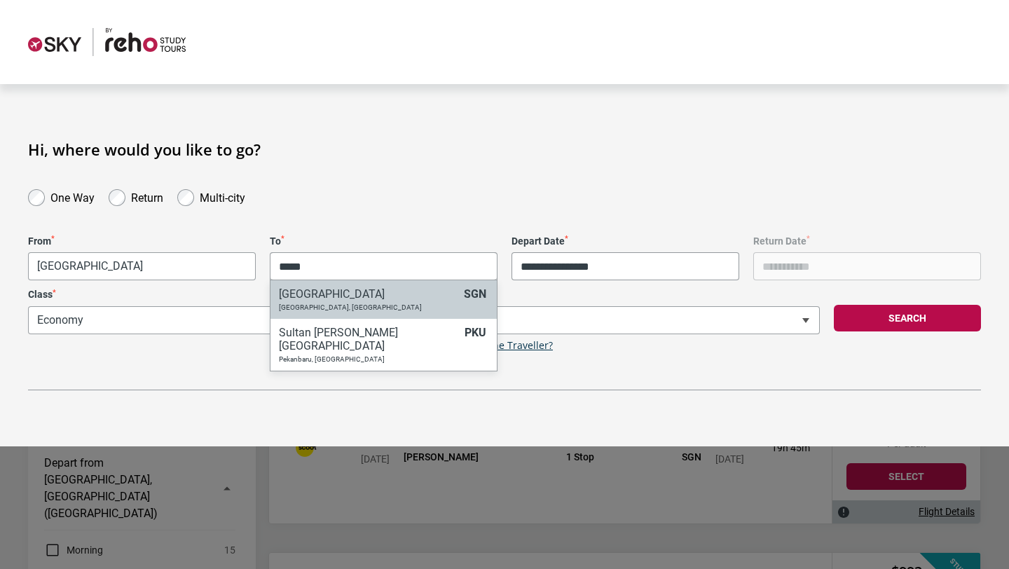
type input "*****"
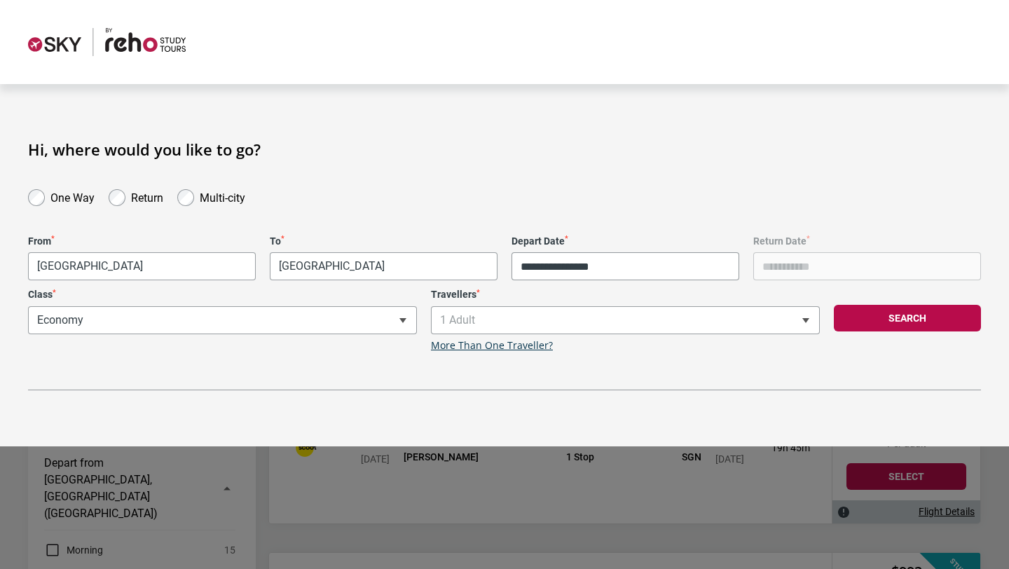
click at [143, 193] on label "Return" at bounding box center [147, 196] width 32 height 17
click at [807, 267] on input "Return Date *" at bounding box center [867, 266] width 228 height 28
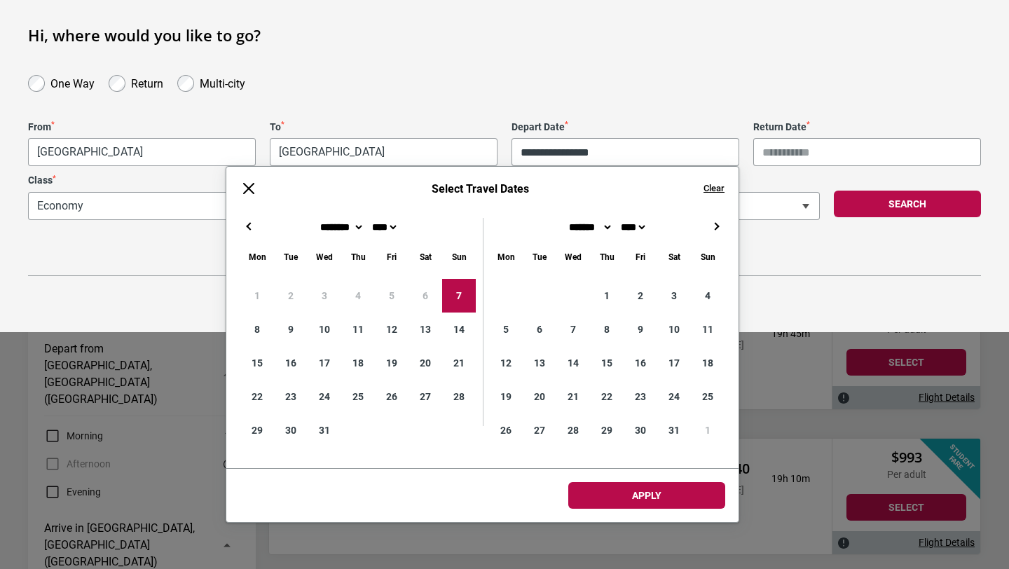
scroll to position [194, 0]
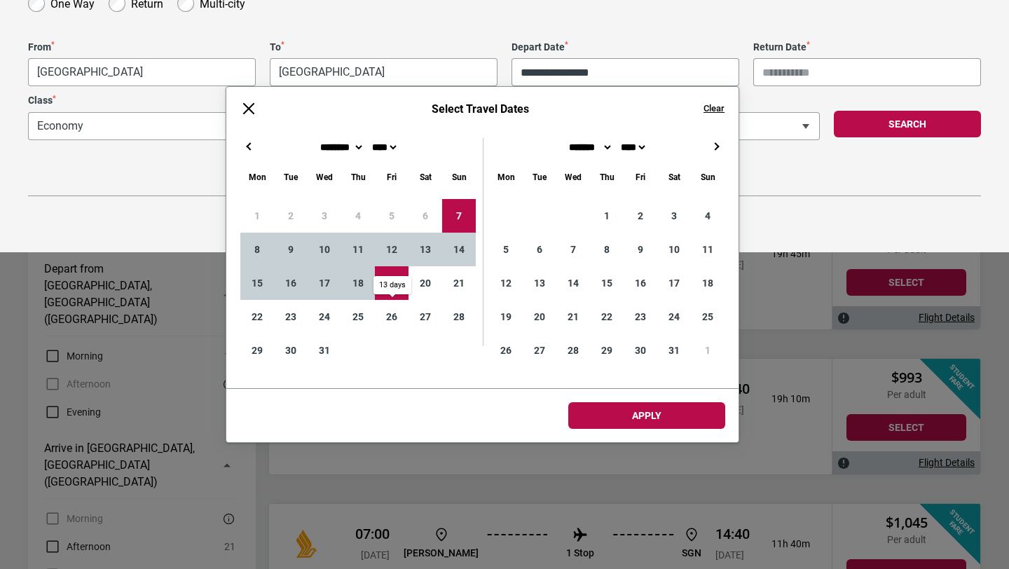
type input "**********"
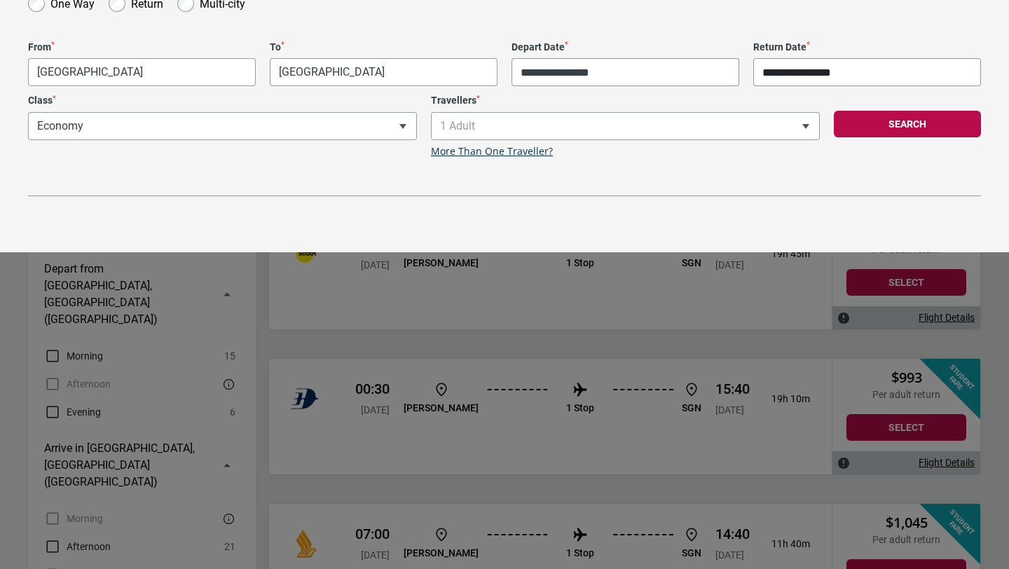
click at [878, 135] on button "Search" at bounding box center [907, 124] width 147 height 27
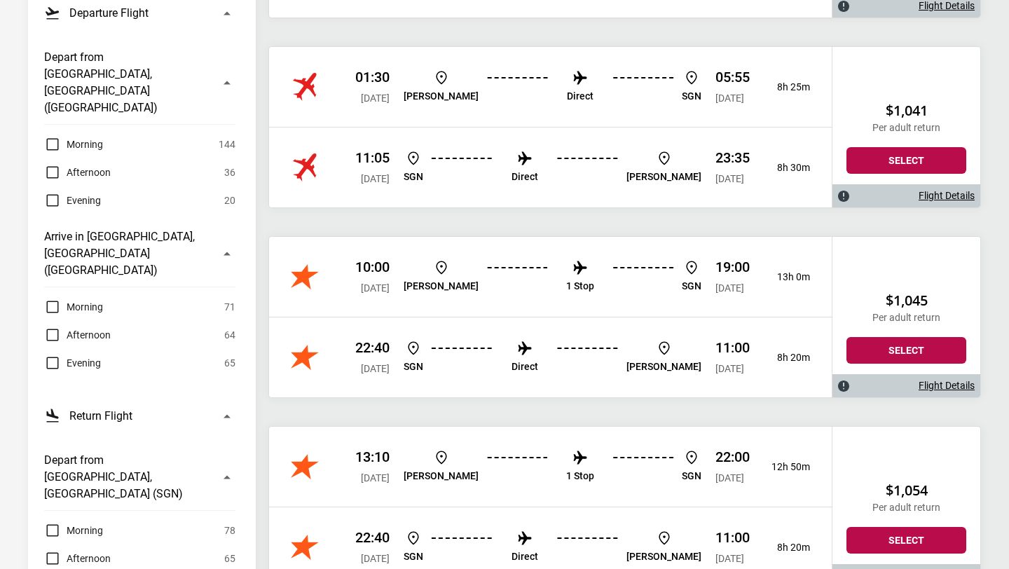
scroll to position [435, 0]
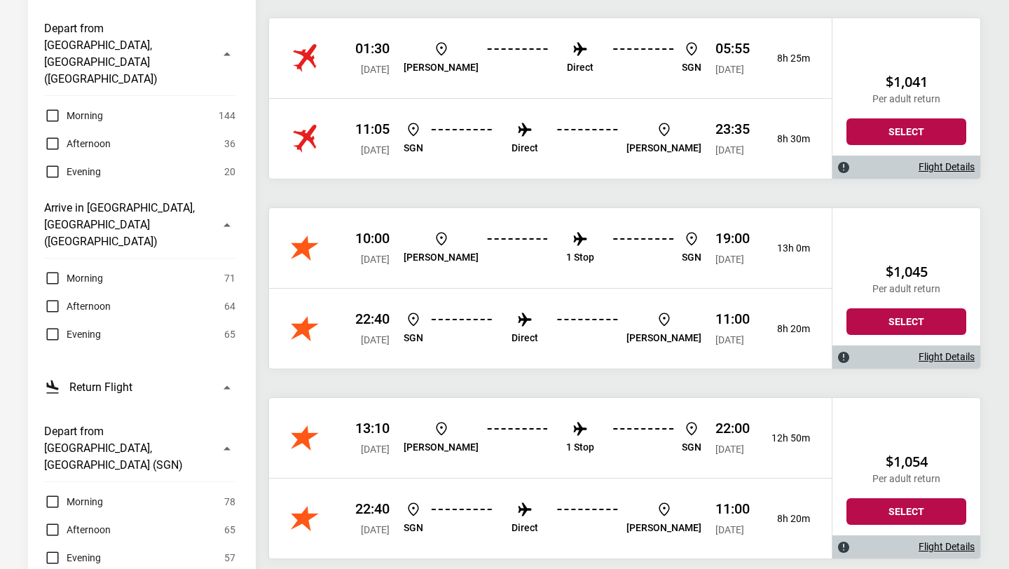
click at [949, 356] on link "Flight Details" at bounding box center [947, 357] width 56 height 12
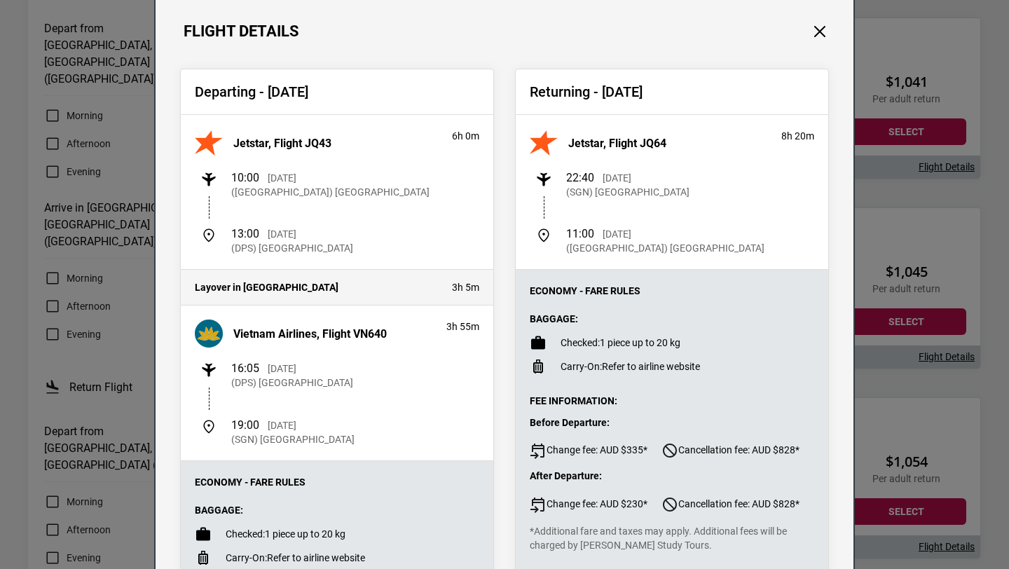
scroll to position [37, 0]
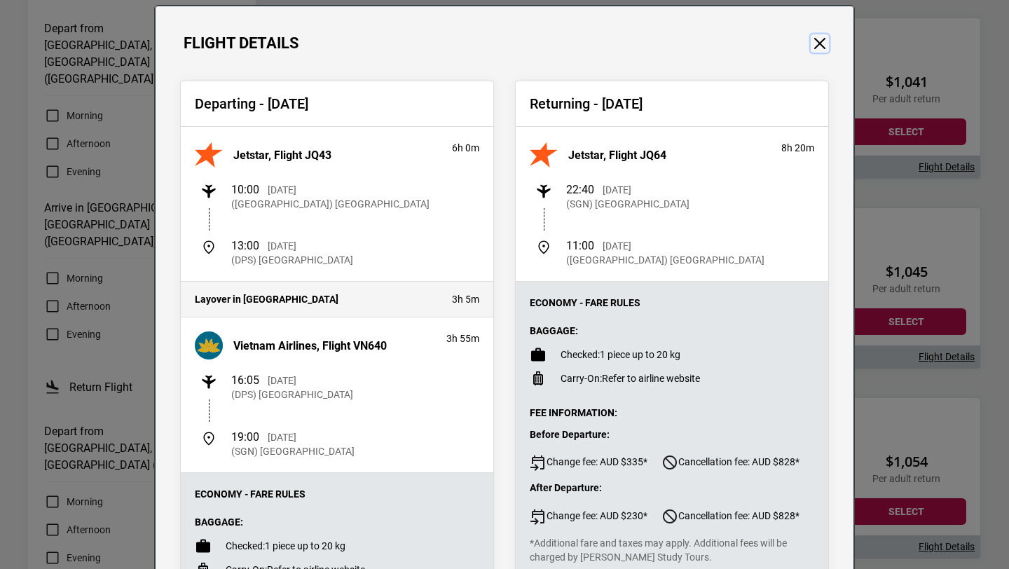
click at [821, 41] on button "Close" at bounding box center [820, 43] width 18 height 18
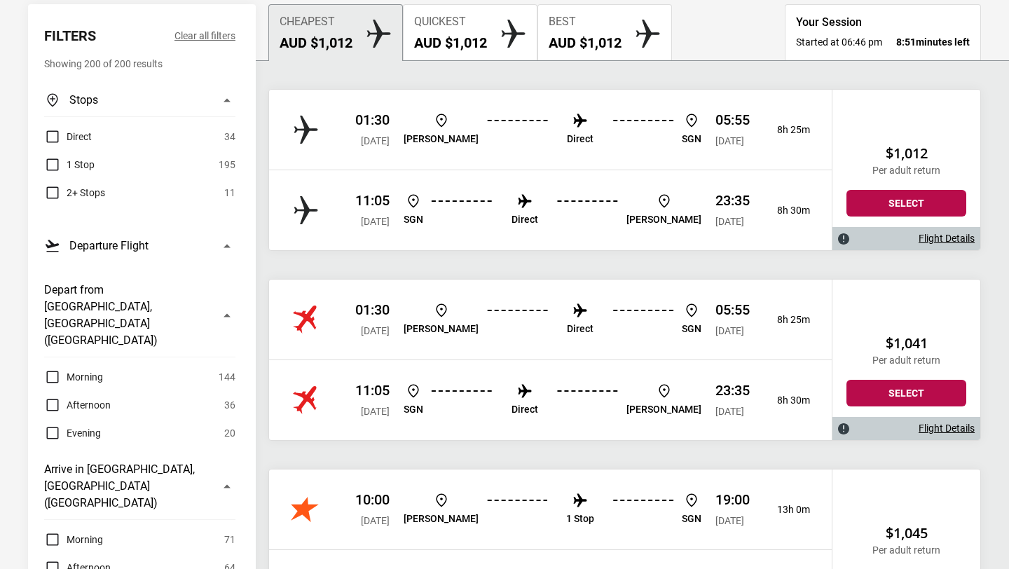
scroll to position [0, 0]
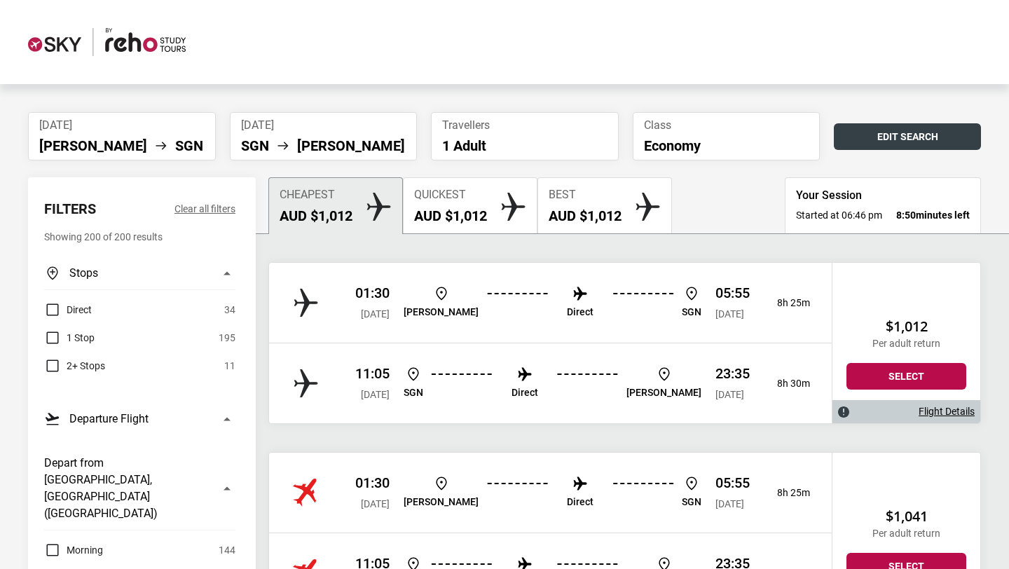
click at [894, 135] on button "Edit Search" at bounding box center [907, 136] width 147 height 27
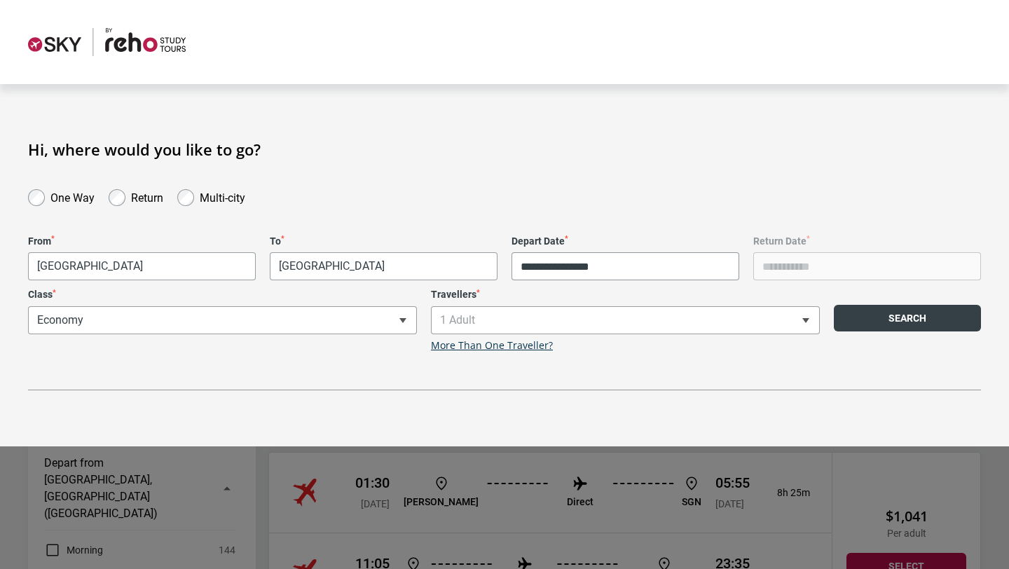
click at [937, 322] on button "Search" at bounding box center [907, 318] width 147 height 27
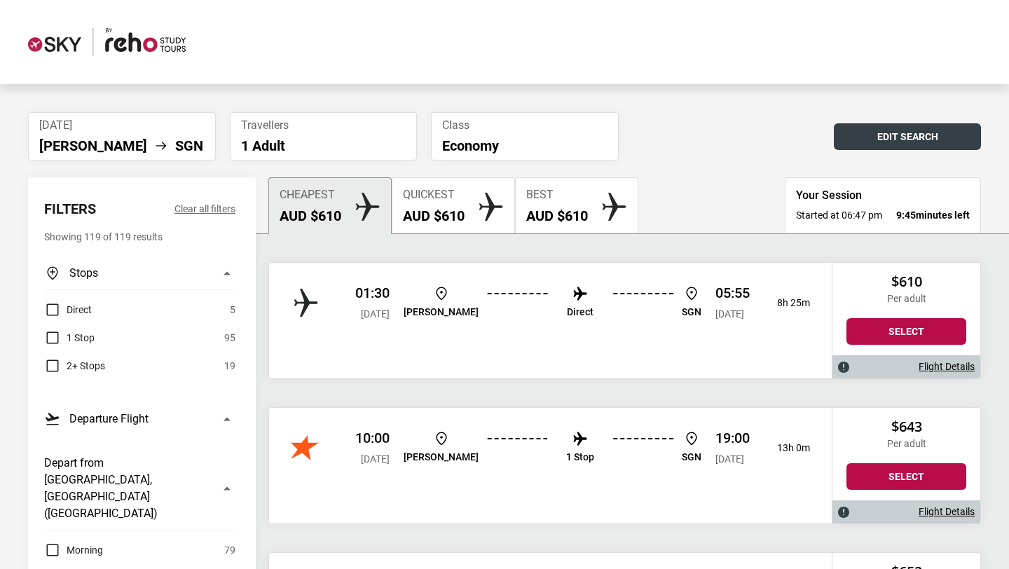
click at [903, 141] on button "Edit Search" at bounding box center [907, 136] width 147 height 27
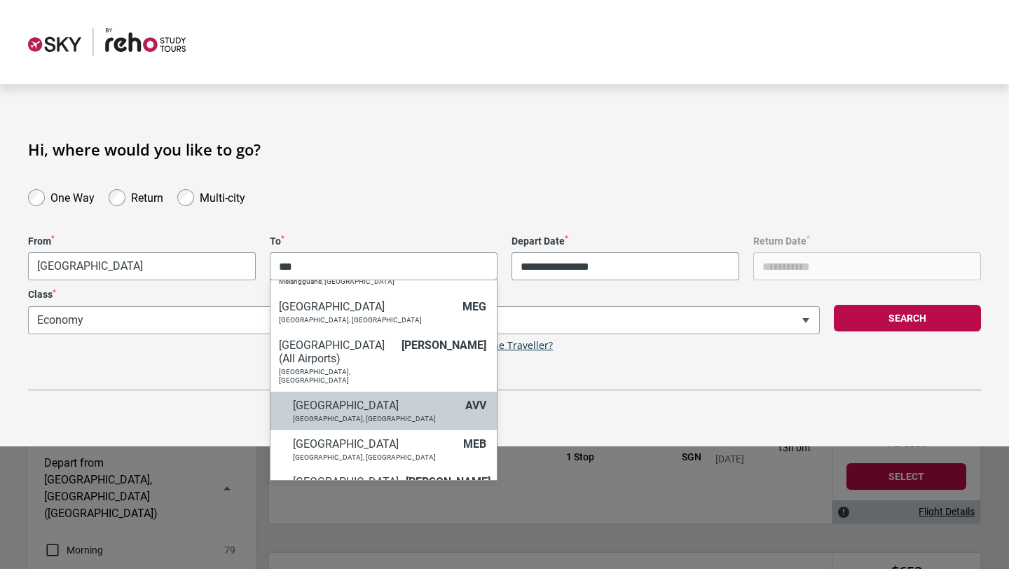
scroll to position [30, 0]
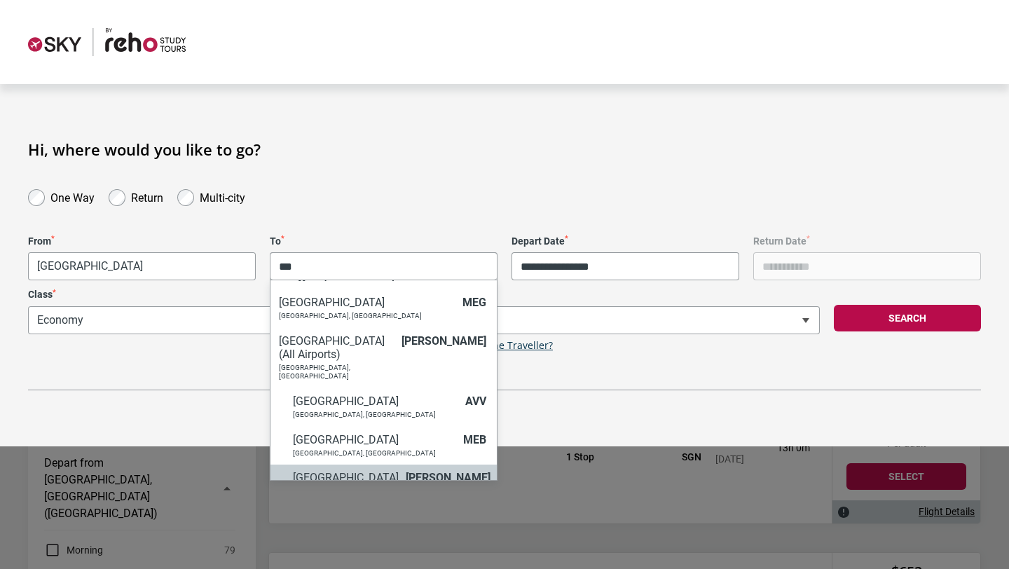
type input "***"
select select "MELA"
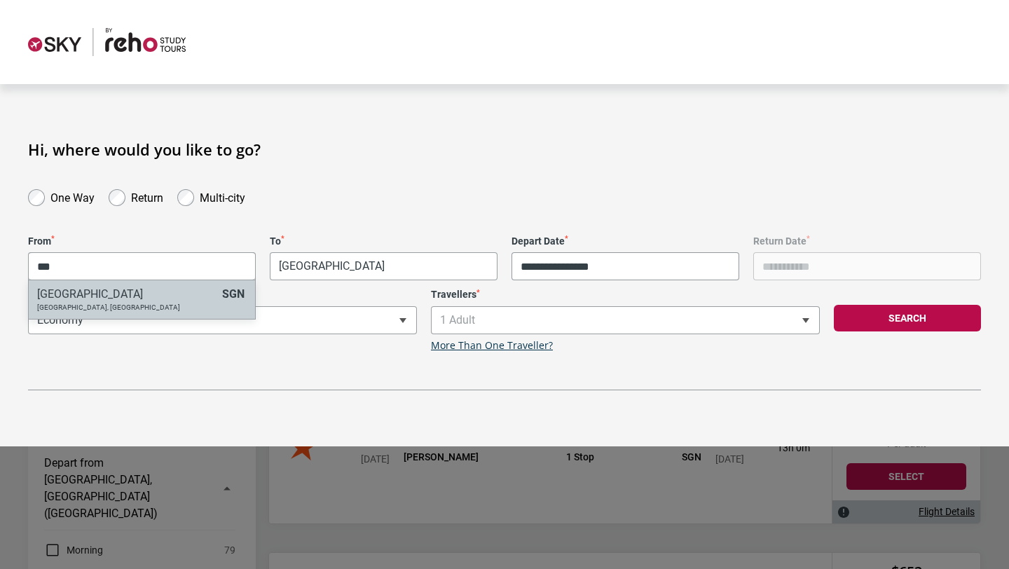
type input "***"
select select "SGNA"
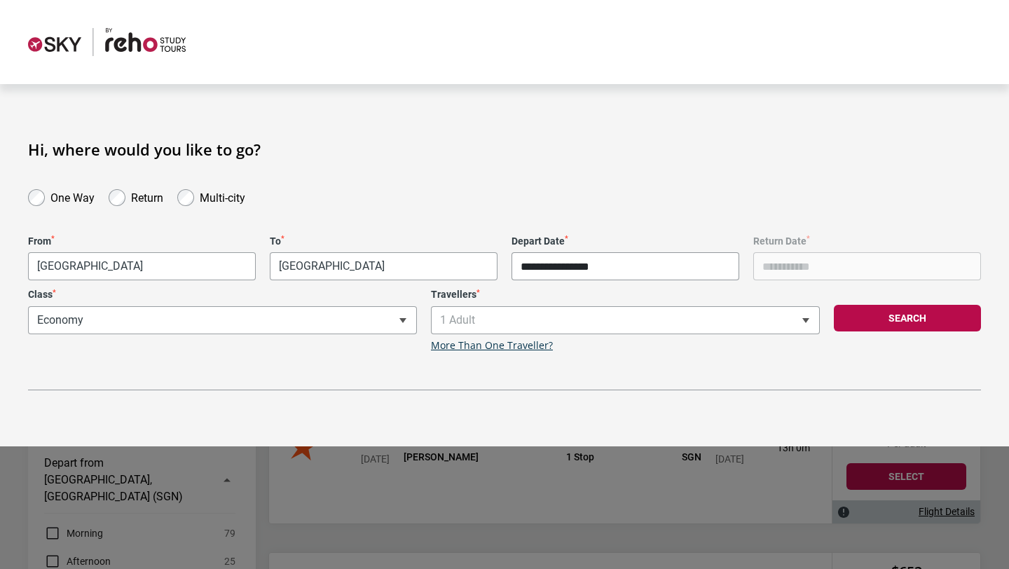
click at [639, 261] on input "**********" at bounding box center [626, 266] width 228 height 28
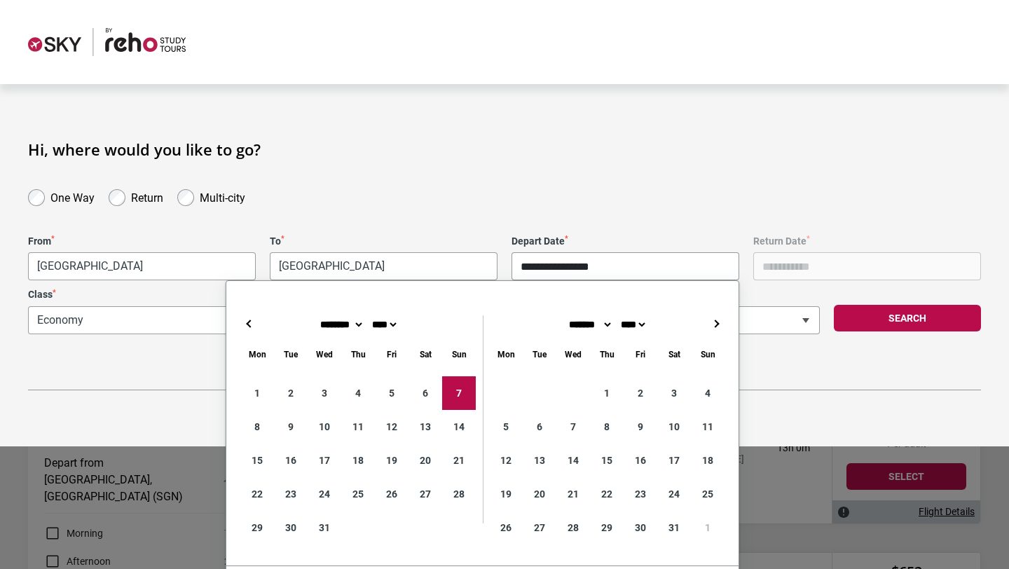
type input "**********"
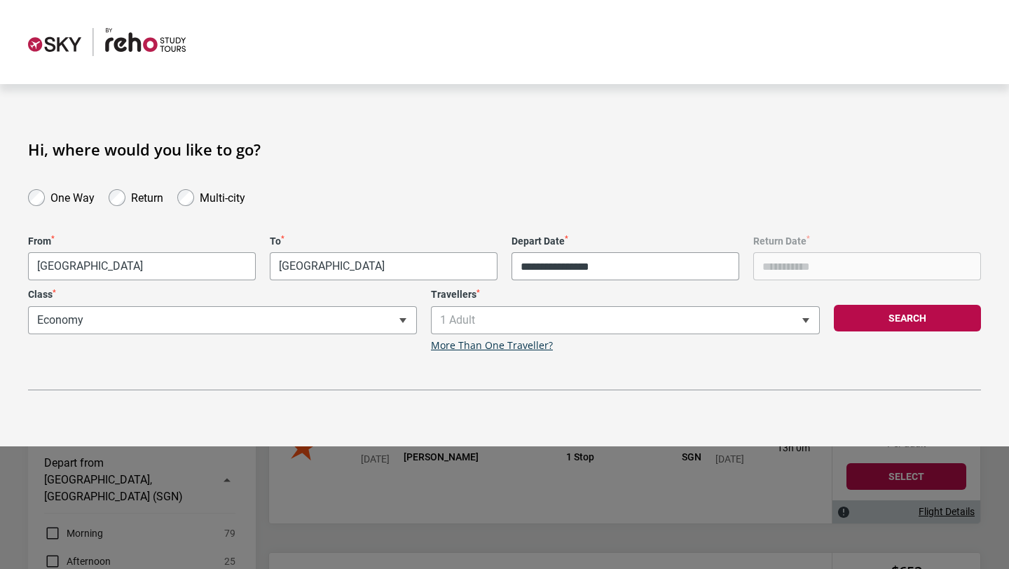
click at [906, 304] on div "Search" at bounding box center [907, 320] width 161 height 63
click at [908, 313] on button "Search" at bounding box center [907, 318] width 147 height 27
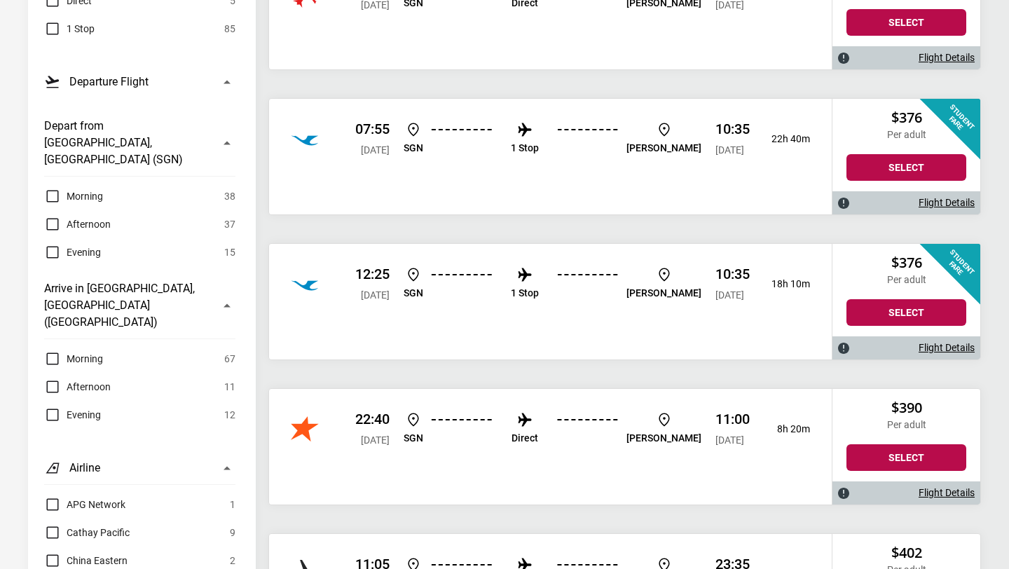
scroll to position [332, 0]
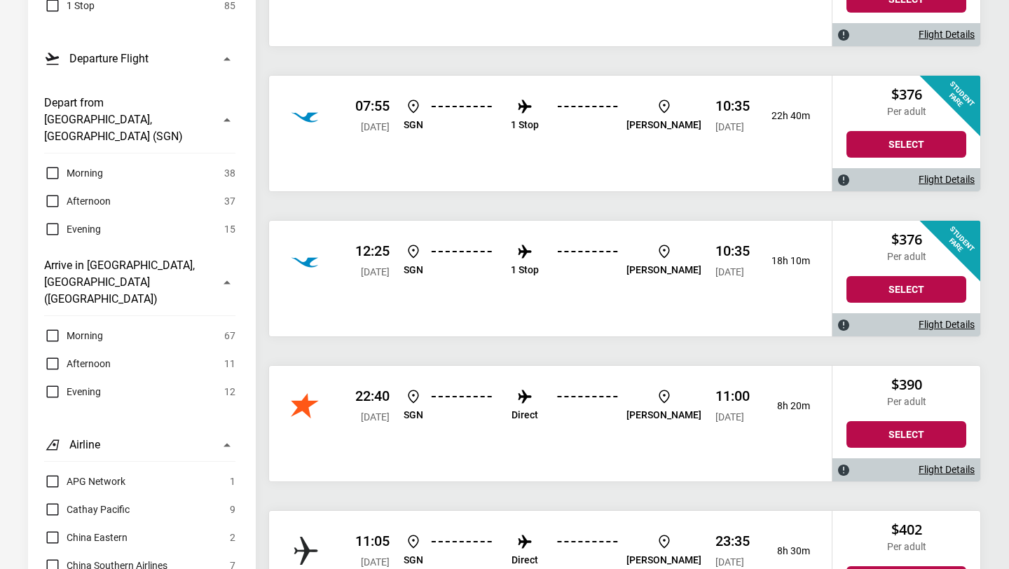
click at [944, 465] on link "Flight Details" at bounding box center [947, 470] width 56 height 12
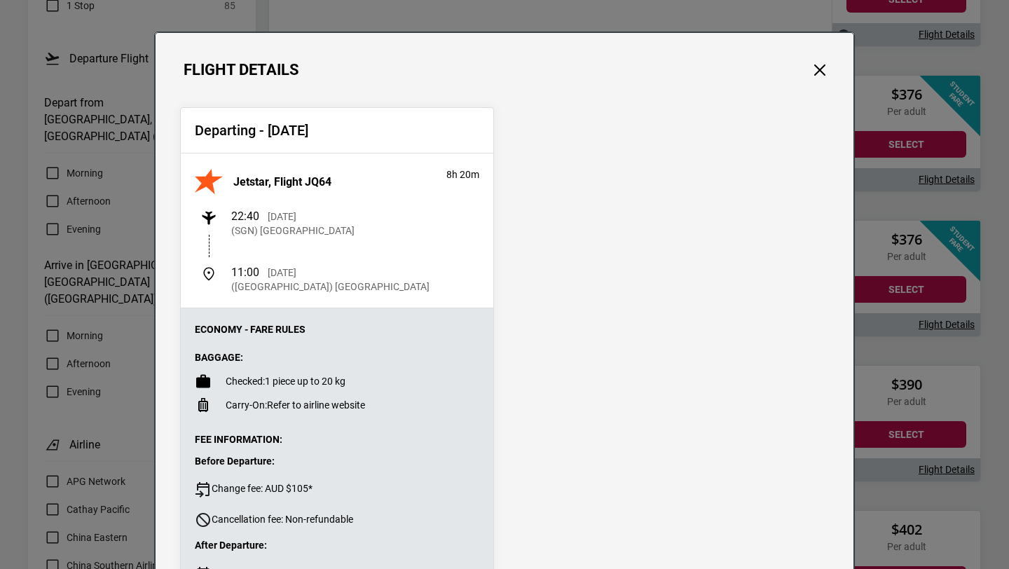
scroll to position [0, 0]
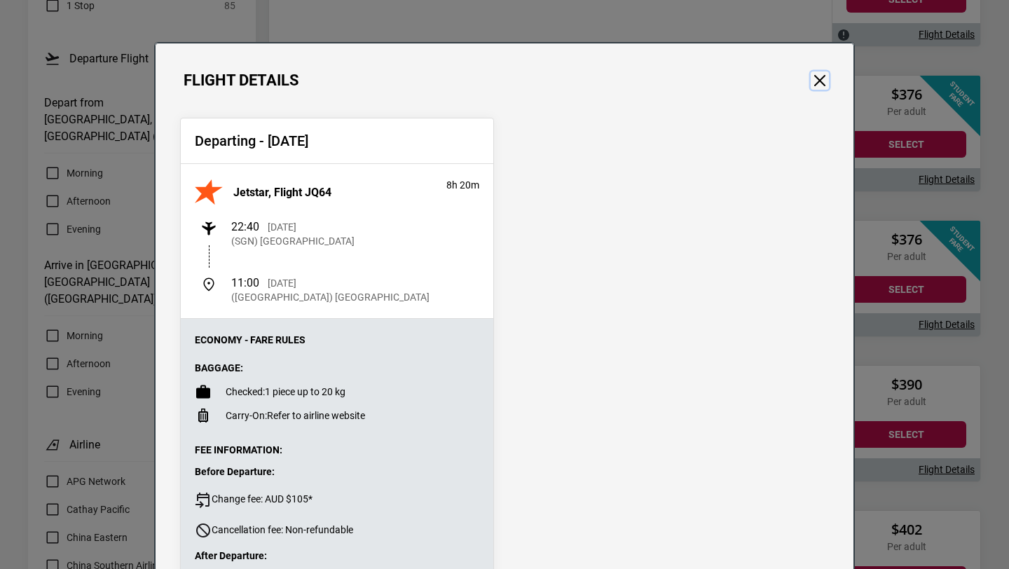
click at [814, 79] on button "Close" at bounding box center [820, 80] width 18 height 18
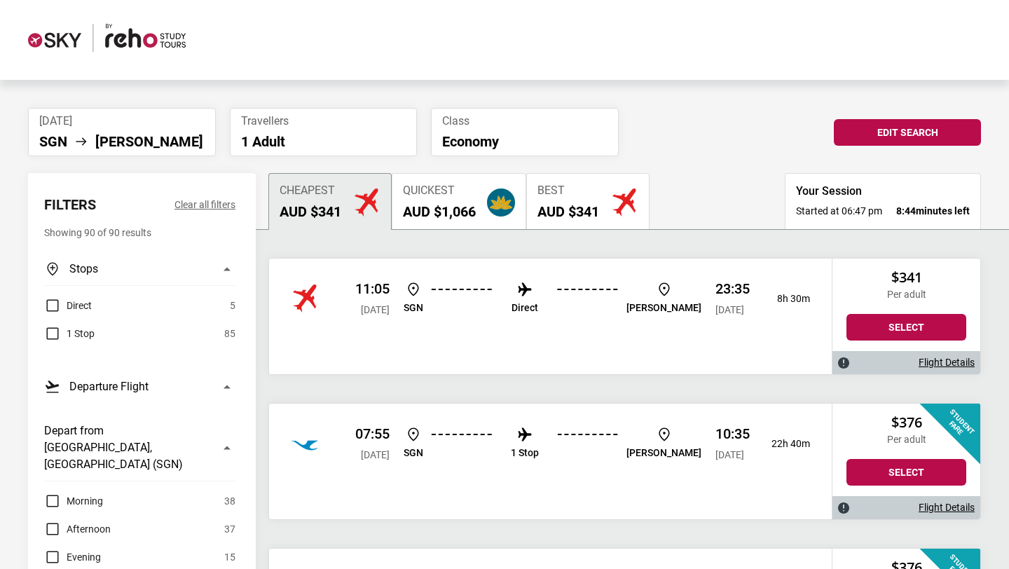
scroll to position [18, 0]
